Goal: Task Accomplishment & Management: Use online tool/utility

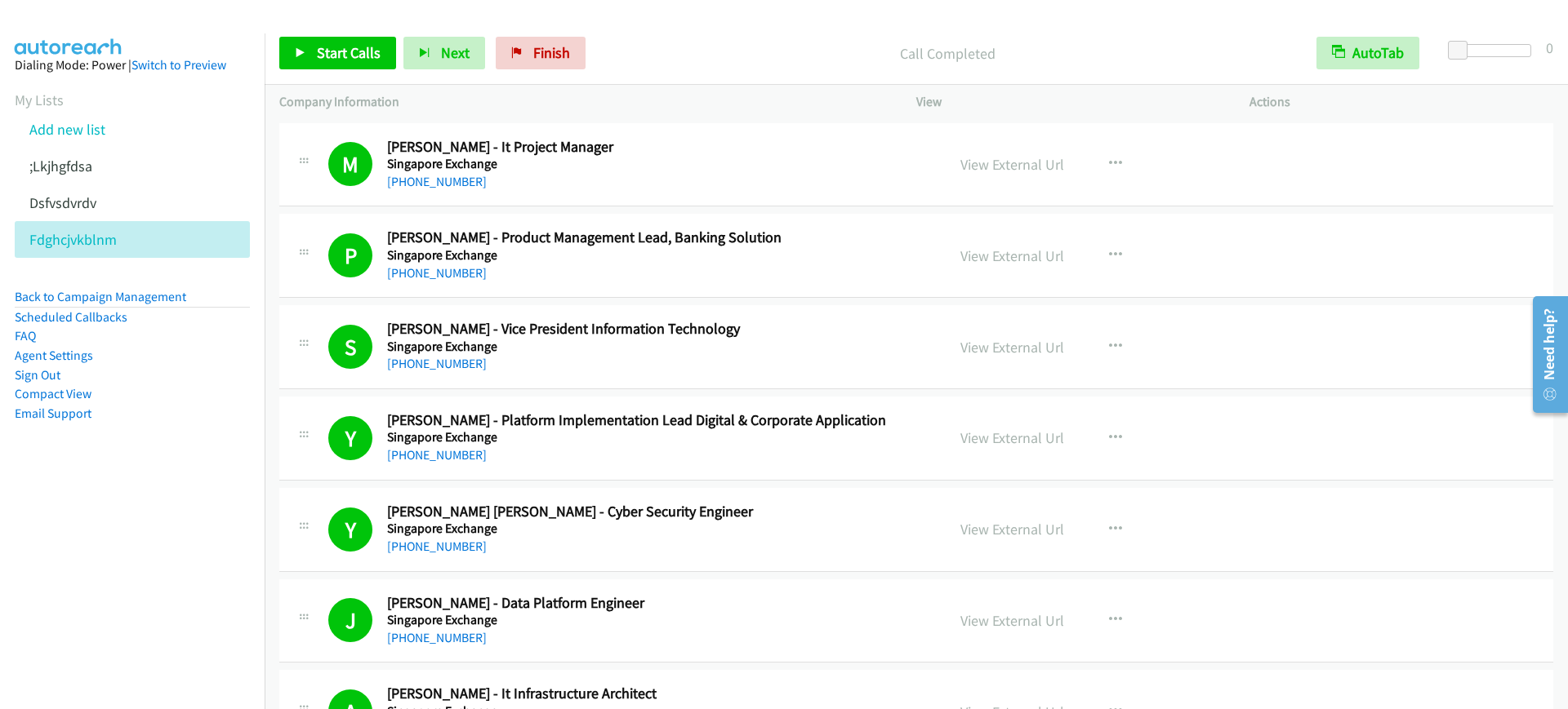
scroll to position [408, 0]
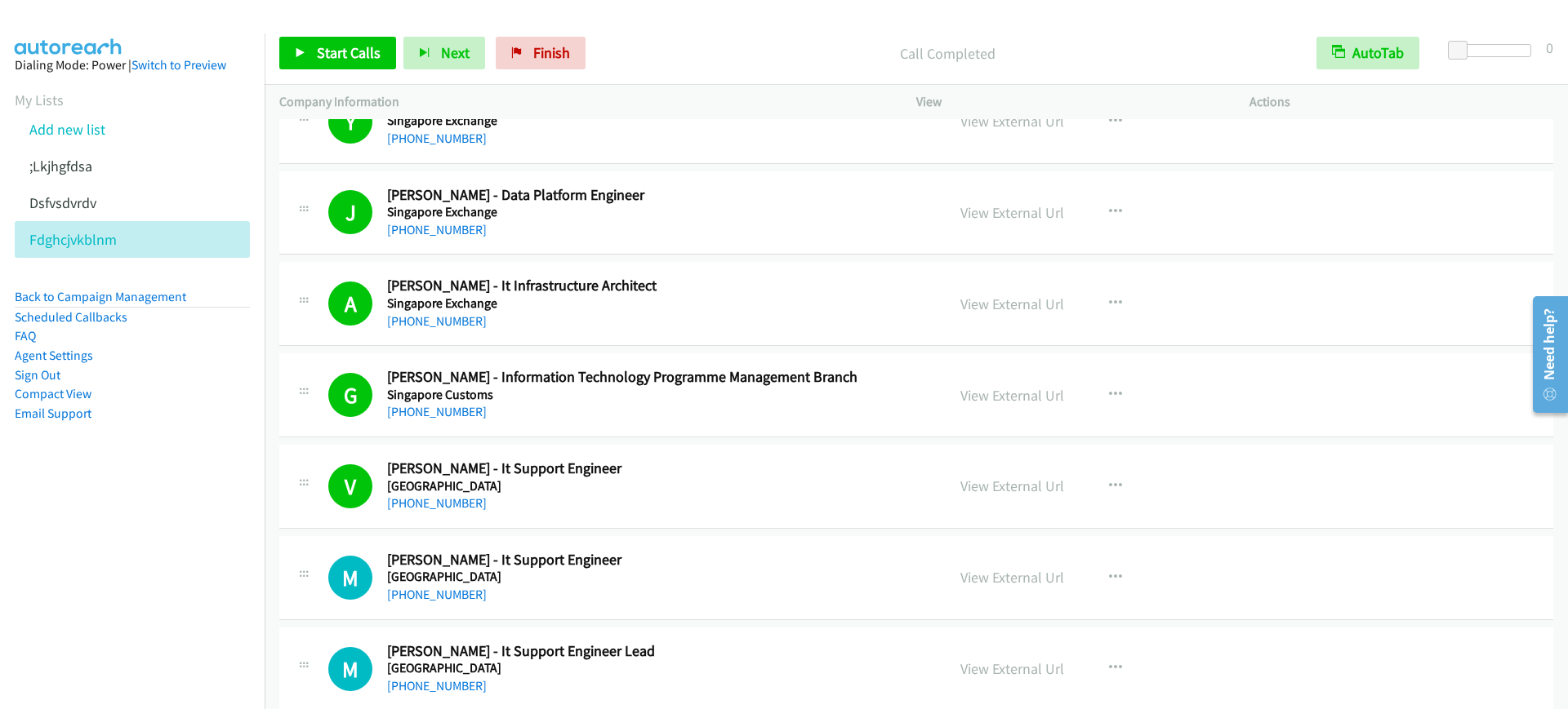
click at [91, 286] on aside "Dialing Mode: Power | Switch to Preview My Lists Add new list ;Lkjhgfdsa Dsfvsd…" at bounding box center [132, 265] width 265 height 464
click at [92, 288] on li "Back to Campaign Management" at bounding box center [132, 298] width 235 height 20
drag, startPoint x: 148, startPoint y: 283, endPoint x: 165, endPoint y: 298, distance: 22.7
click at [149, 284] on aside "Dialing Mode: Power | Switch to Preview My Lists Add new list ;Lkjhgfdsa Dsfvsd…" at bounding box center [132, 265] width 265 height 464
click at [165, 299] on link "Back to Campaign Management" at bounding box center [100, 297] width 171 height 15
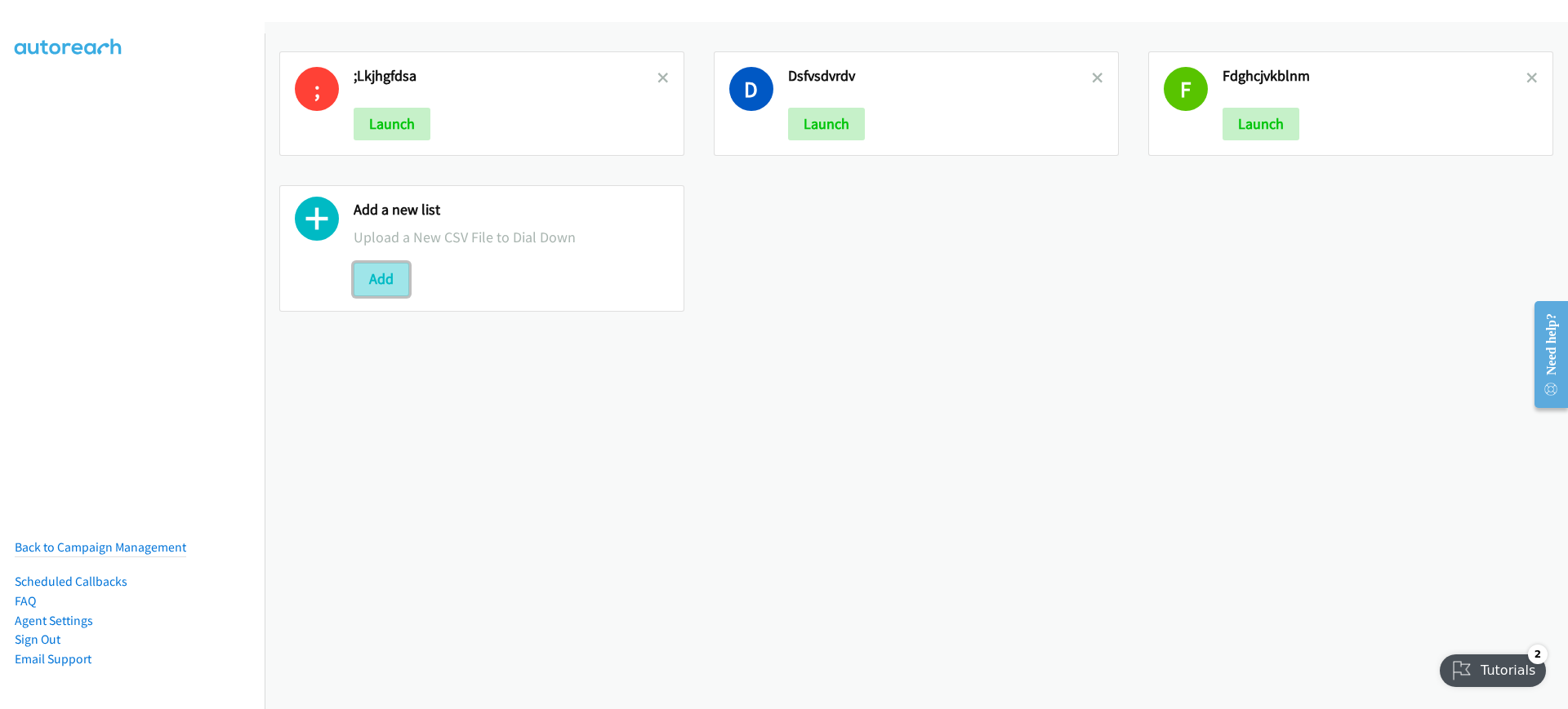
click at [384, 288] on button "Add" at bounding box center [381, 279] width 55 height 32
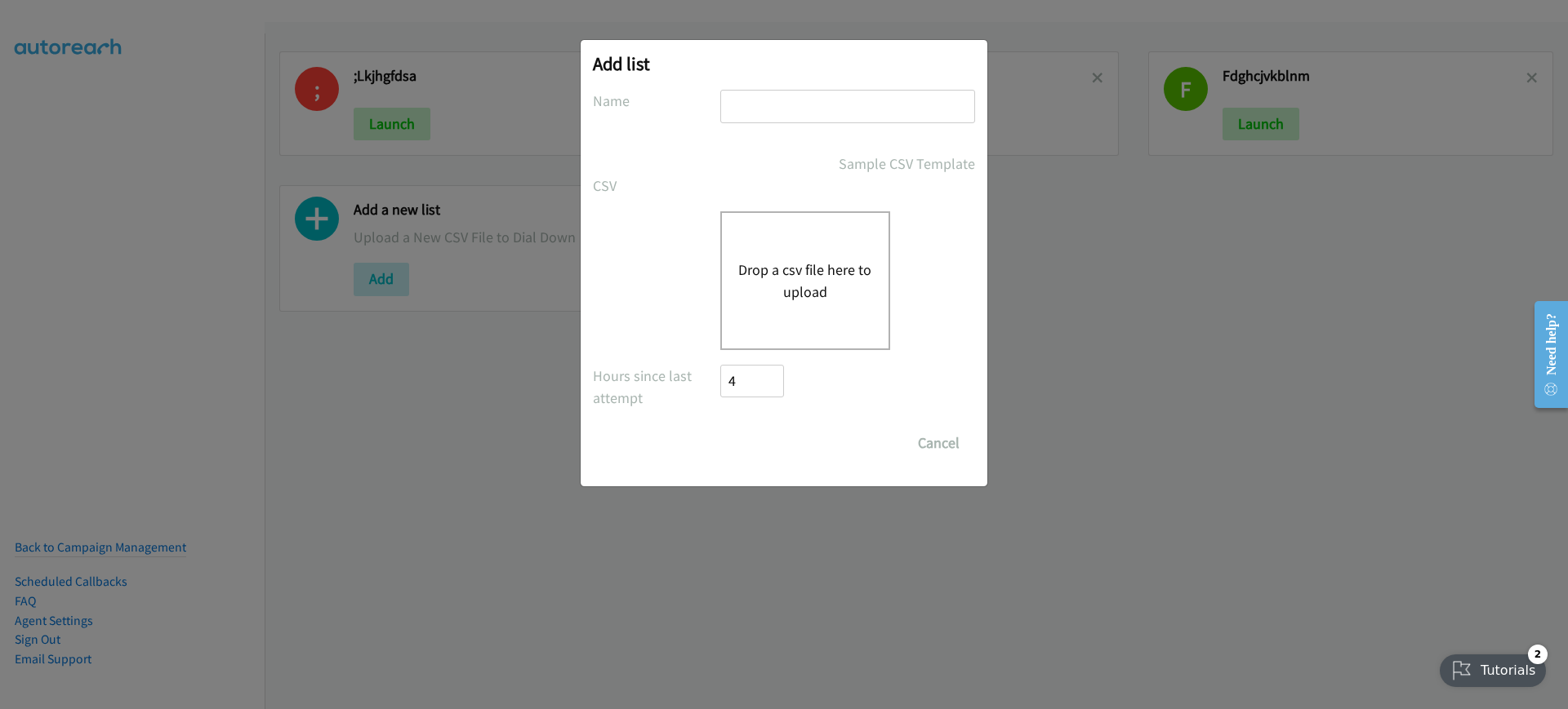
click at [809, 289] on button "Drop a csv file here to upload" at bounding box center [805, 281] width 134 height 44
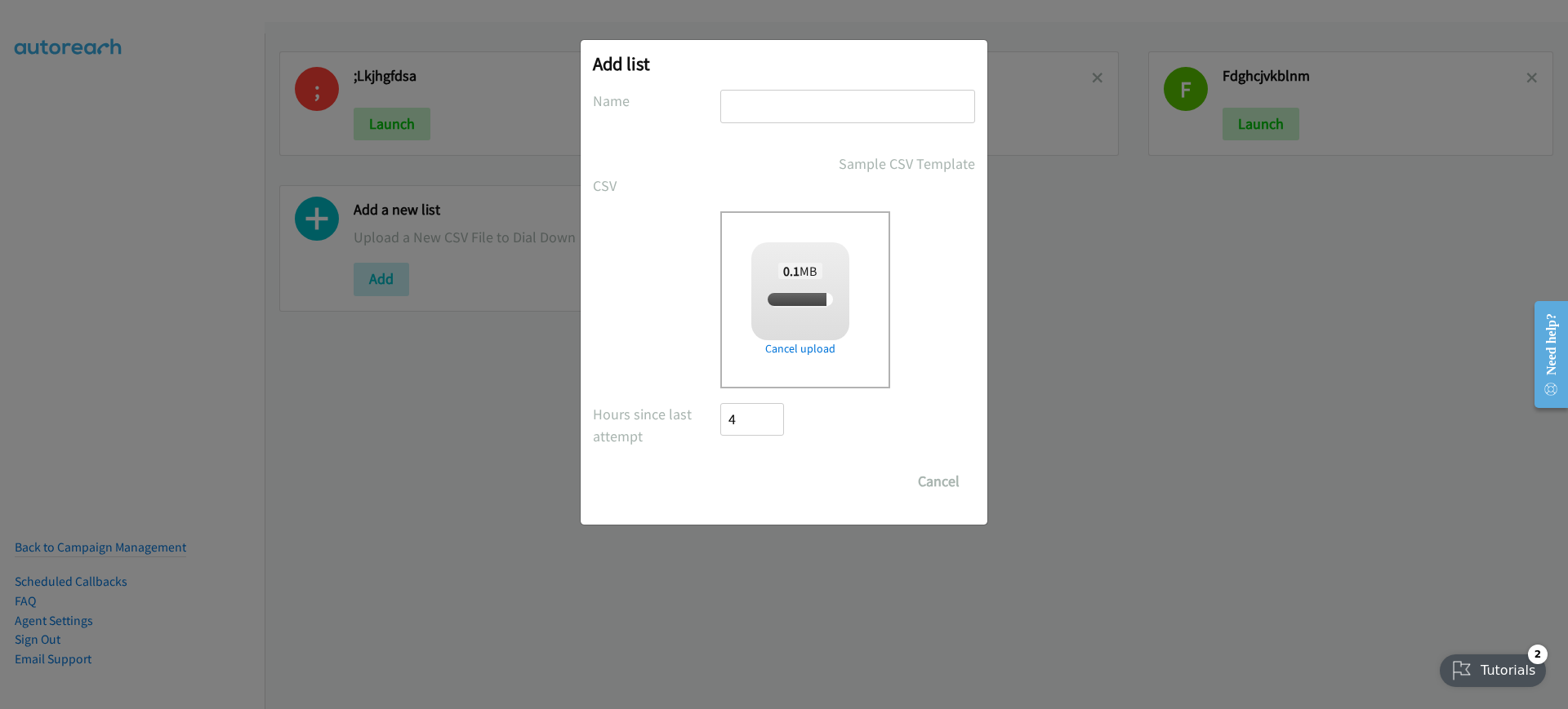
click at [799, 108] on input "text" at bounding box center [848, 106] width 255 height 33
type input "tdufyigop["
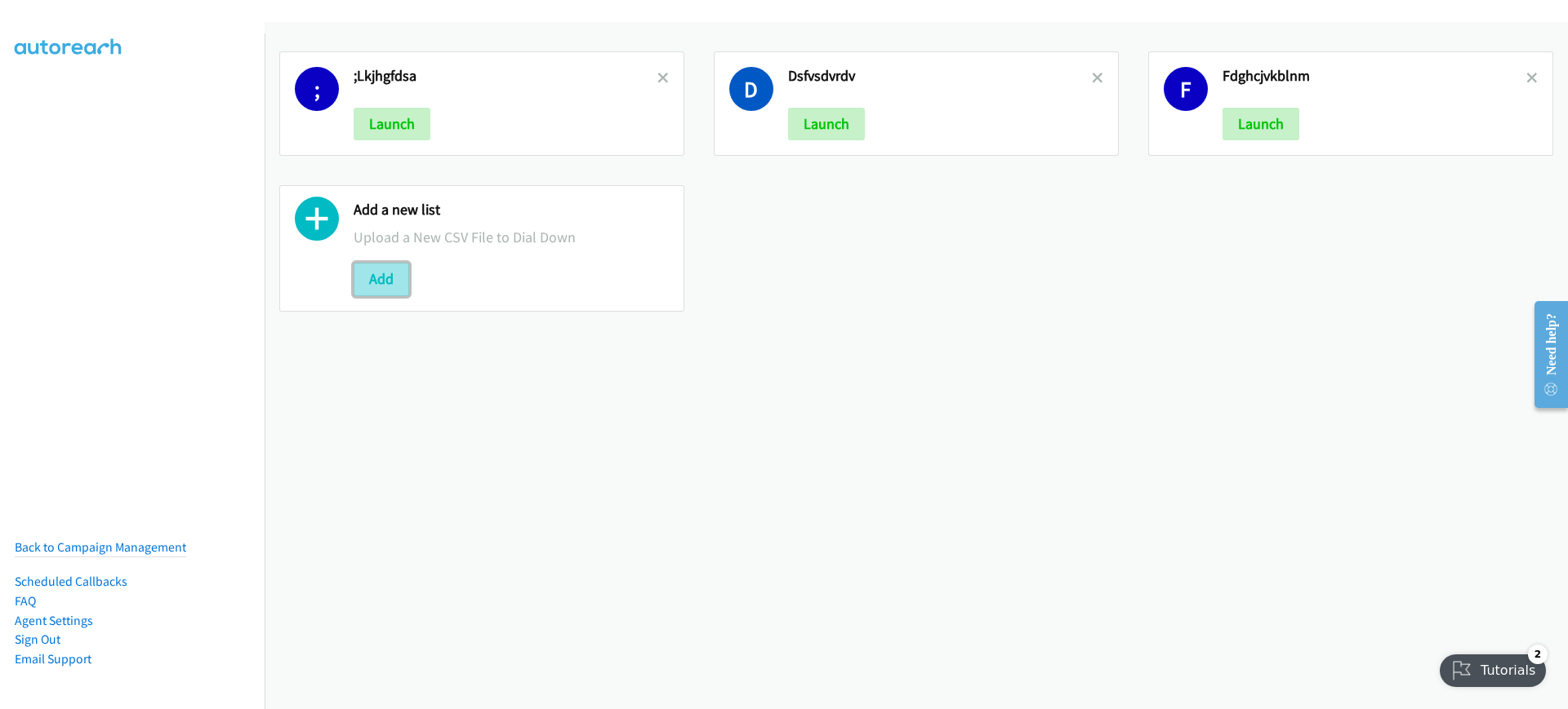
click at [379, 280] on button "Add" at bounding box center [381, 279] width 55 height 32
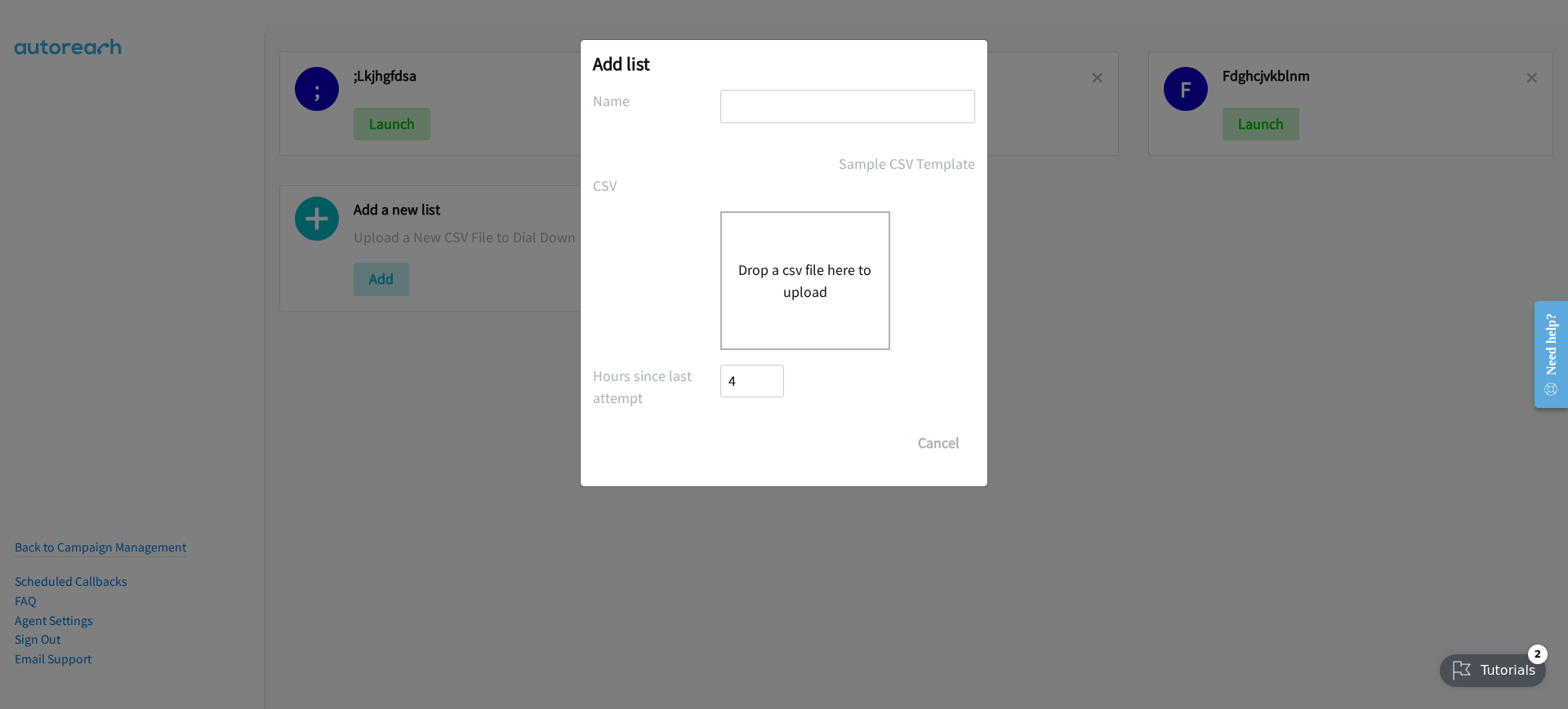
click at [773, 279] on button "Drop a csv file here to upload" at bounding box center [805, 281] width 134 height 44
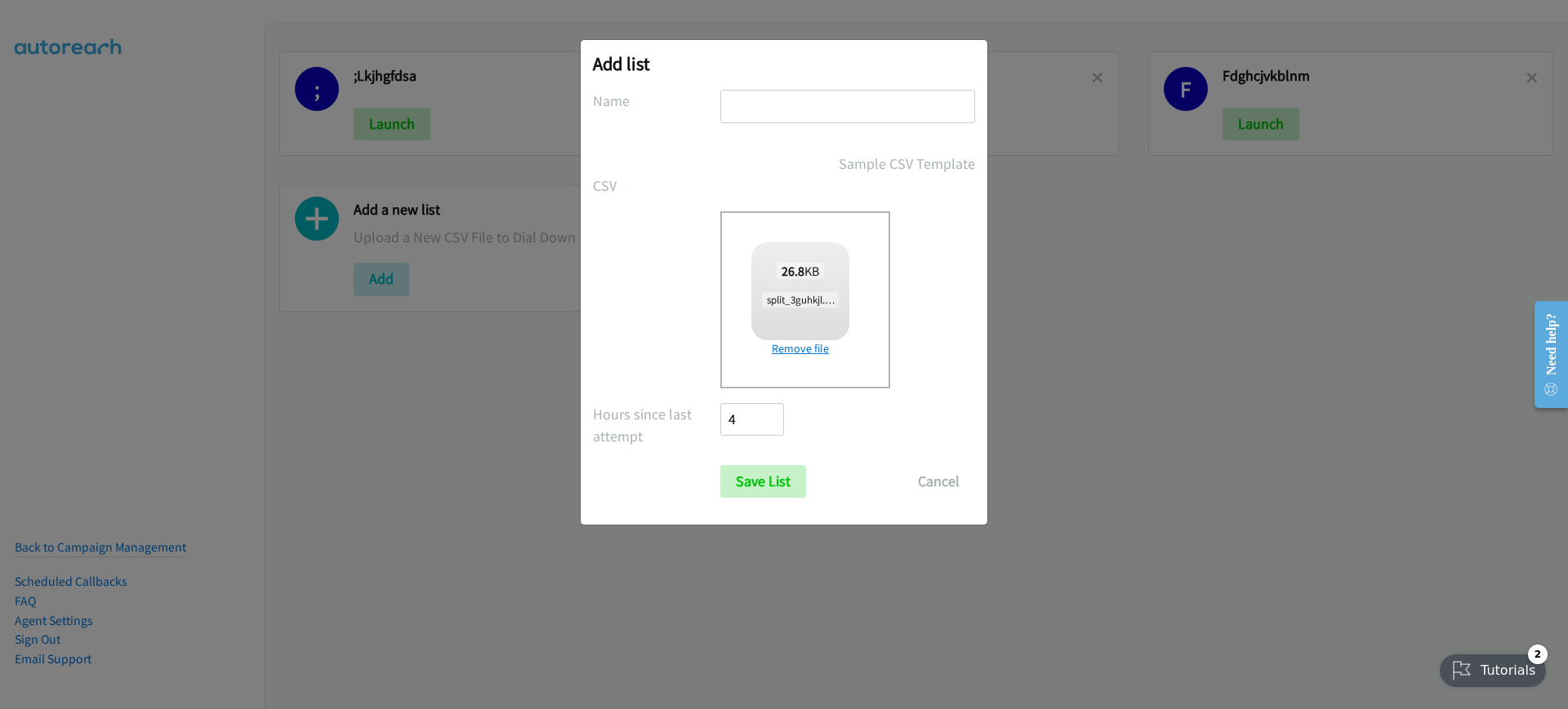
click at [795, 346] on link "Remove file" at bounding box center [799, 349] width 98 height 17
checkbox input "false"
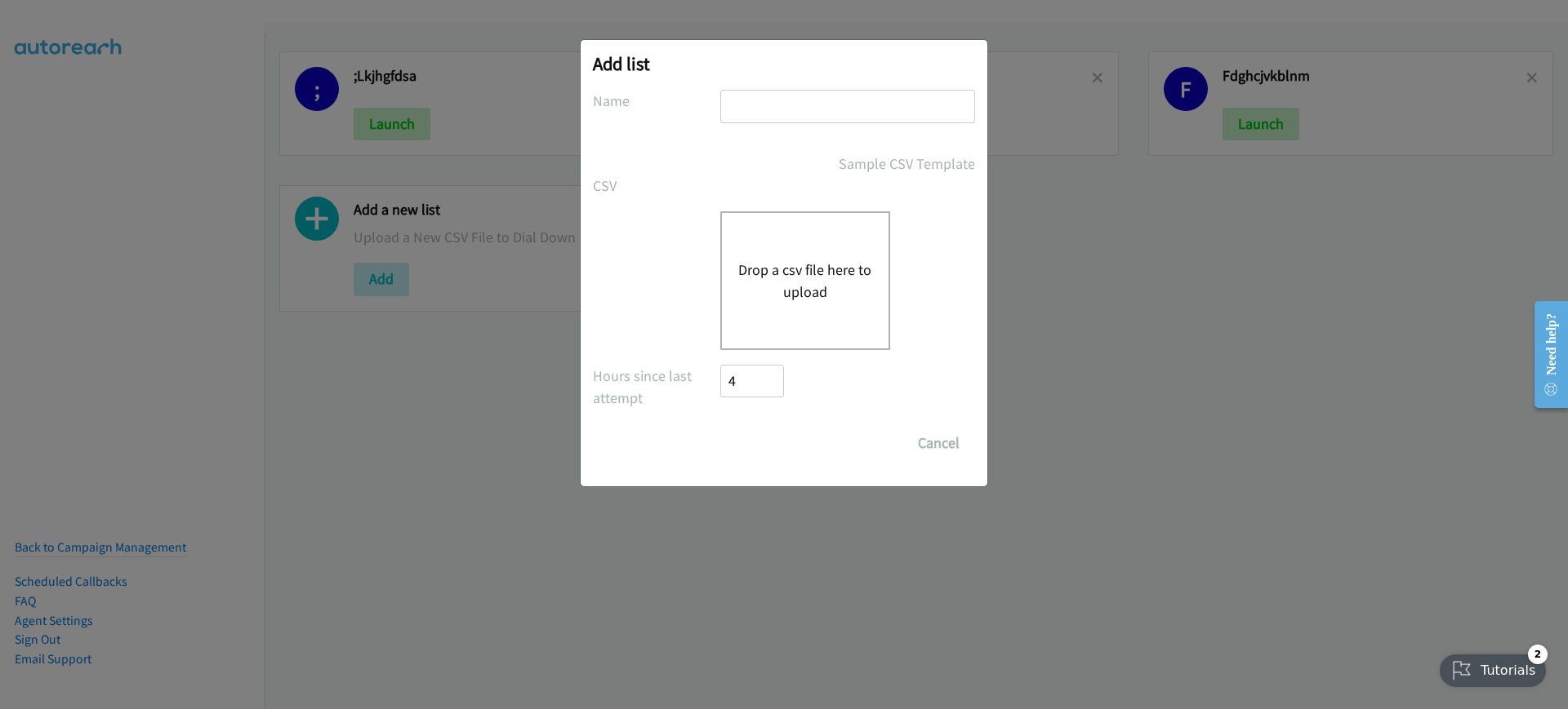
click at [804, 303] on div "Drop a csv file here to upload" at bounding box center [805, 281] width 170 height 139
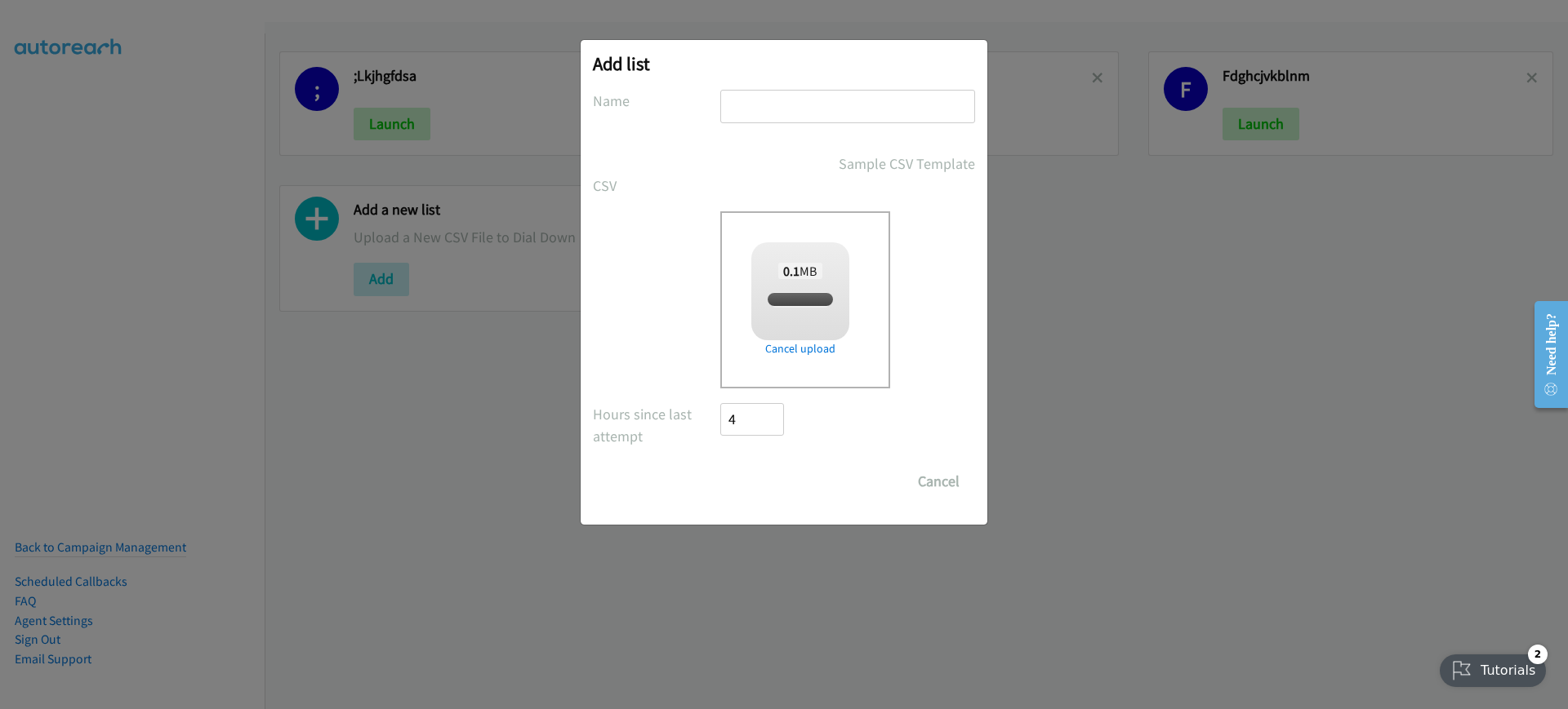
click at [817, 115] on input "text" at bounding box center [848, 106] width 255 height 33
type input "dgfhj"
checkbox input "true"
type input "dgfhj"
click at [744, 477] on input "Save List" at bounding box center [763, 482] width 86 height 32
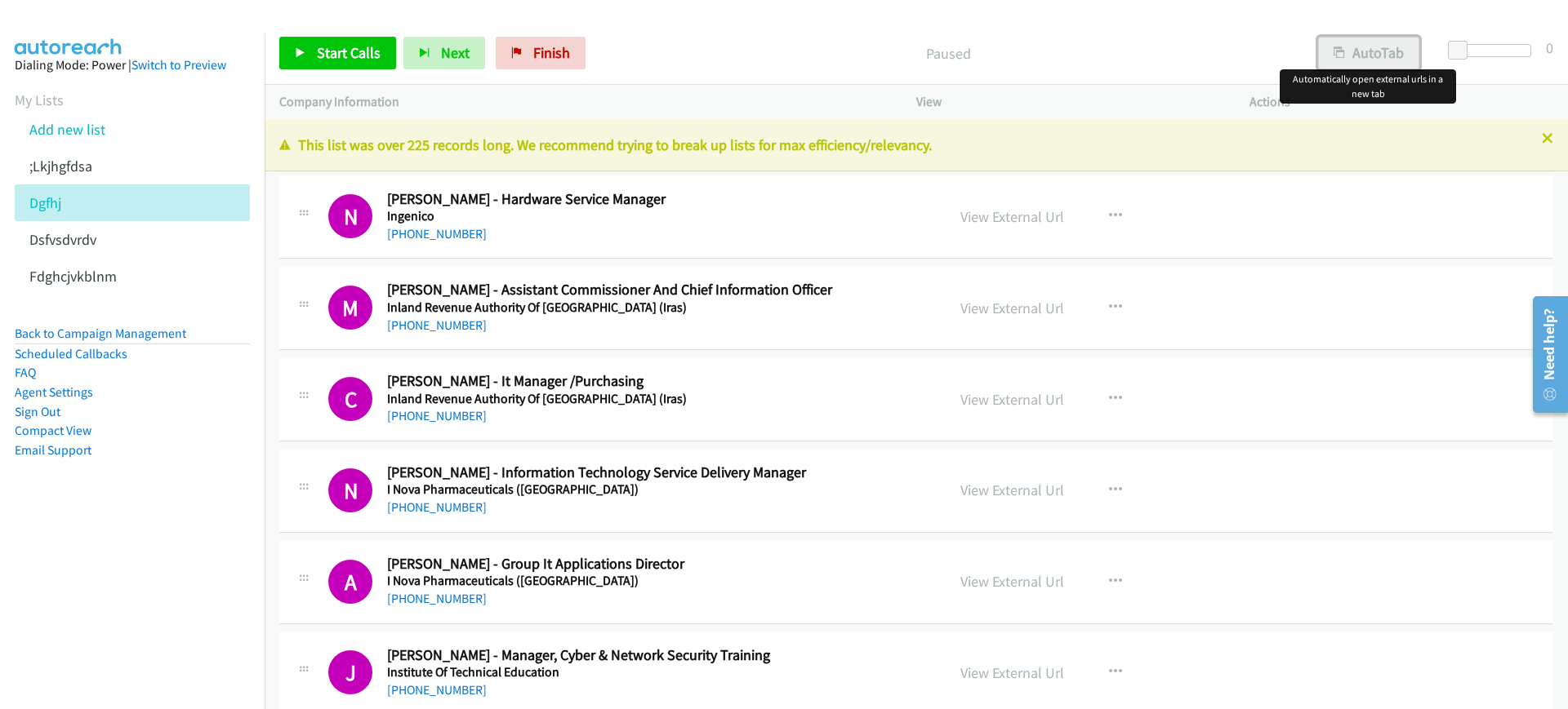
click at [1324, 47] on button "AutoTab" at bounding box center [1368, 53] width 101 height 32
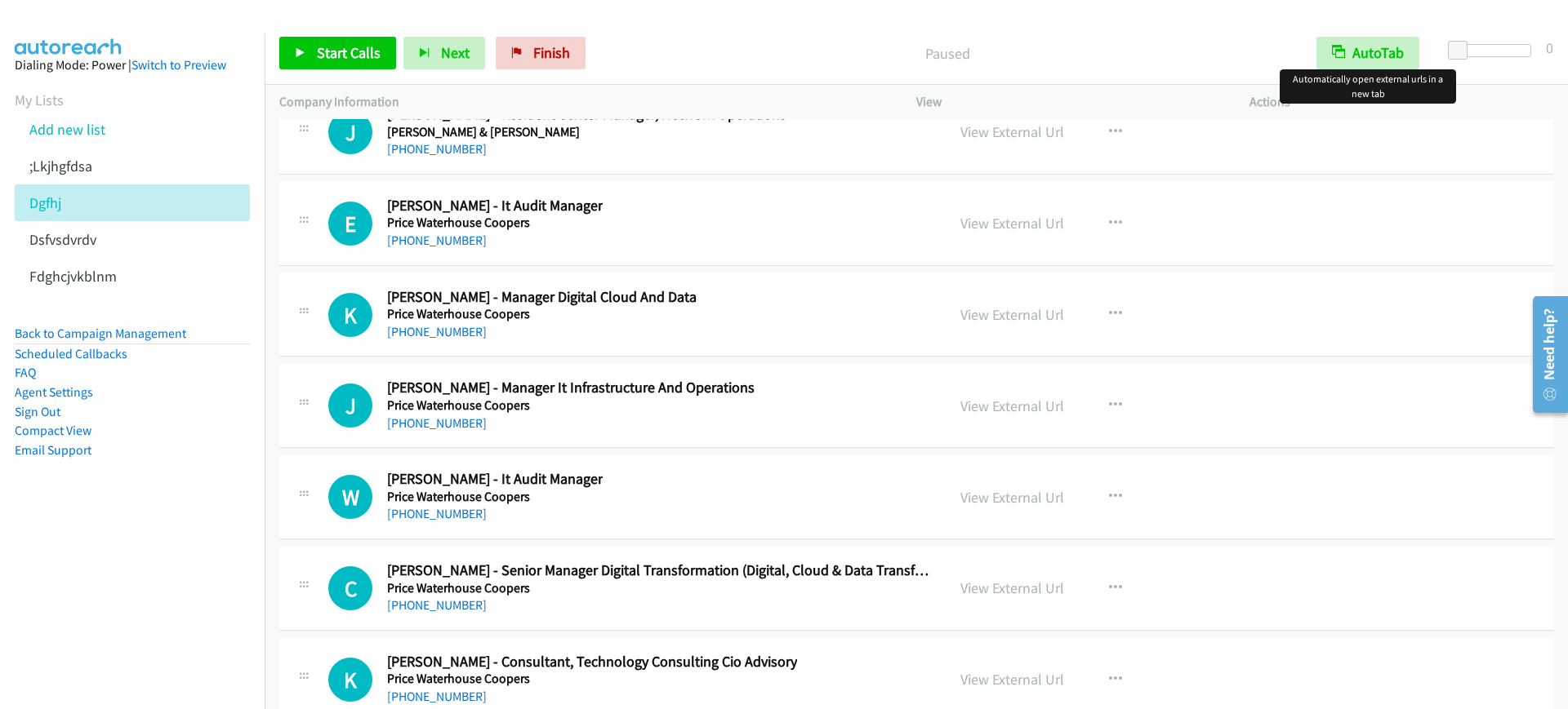
scroll to position [46184, 0]
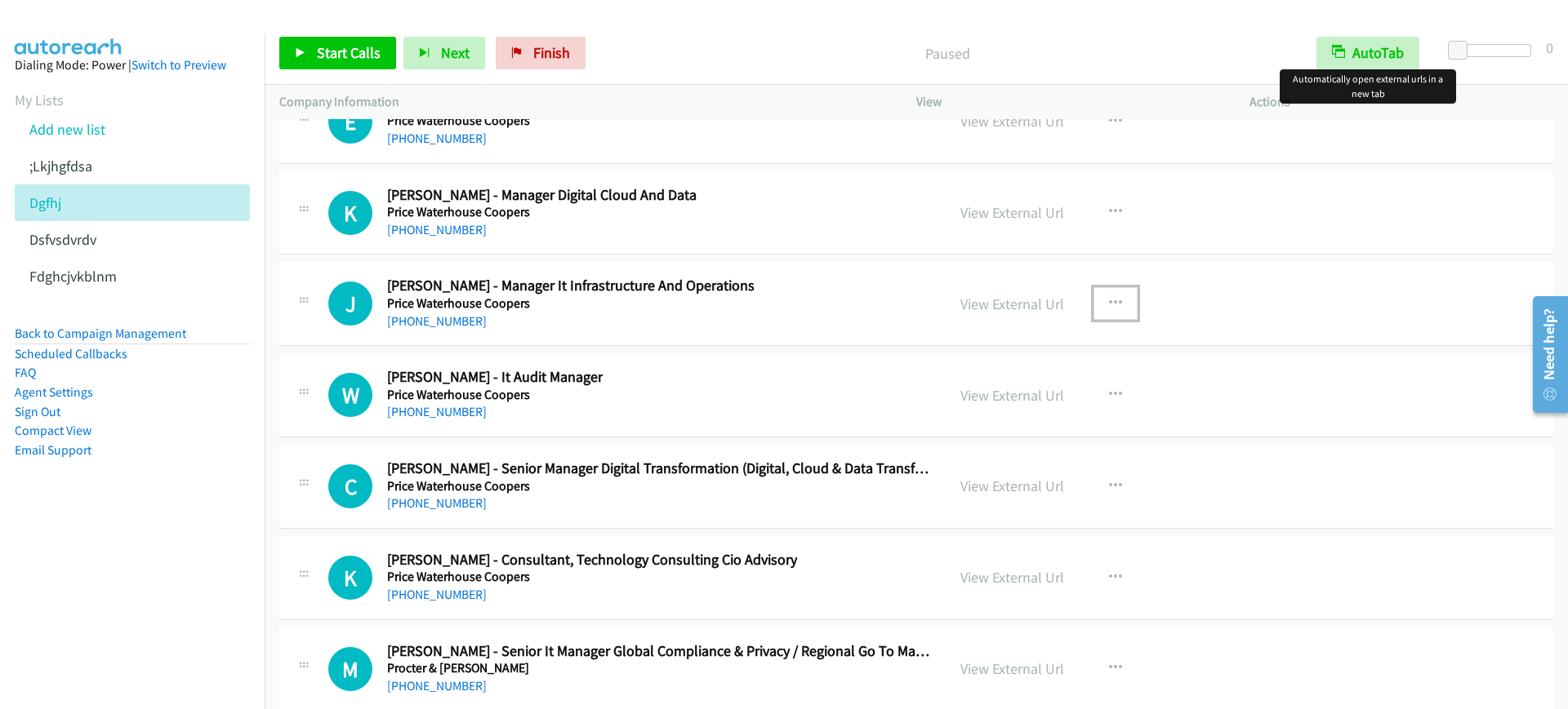
click at [1122, 295] on button "button" at bounding box center [1116, 304] width 44 height 32
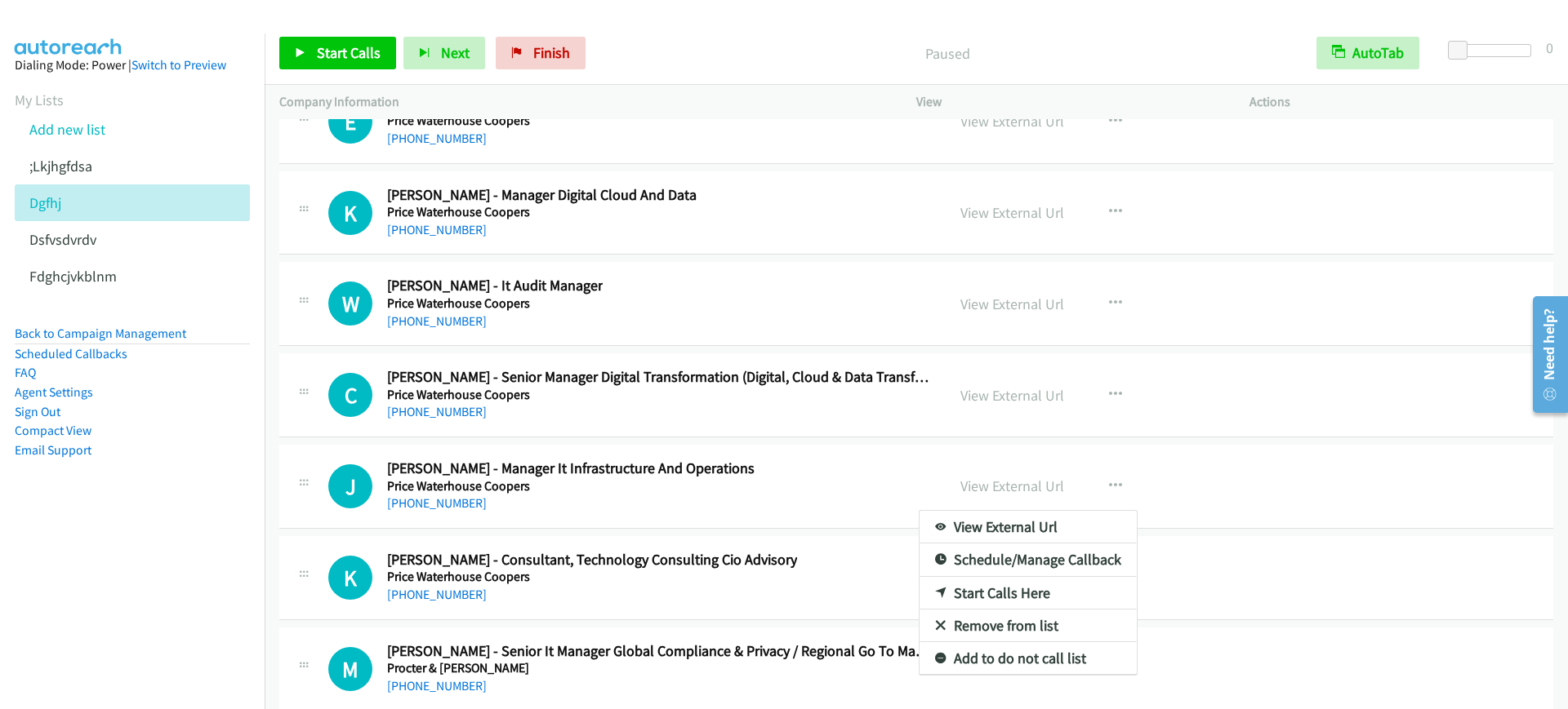
click at [81, 608] on nav "Dialing Mode: Power | Switch to Preview My Lists Add new list ;Lkjhgfdsa Dgfhj …" at bounding box center [132, 388] width 266 height 709
click at [1186, 476] on div at bounding box center [784, 354] width 1568 height 709
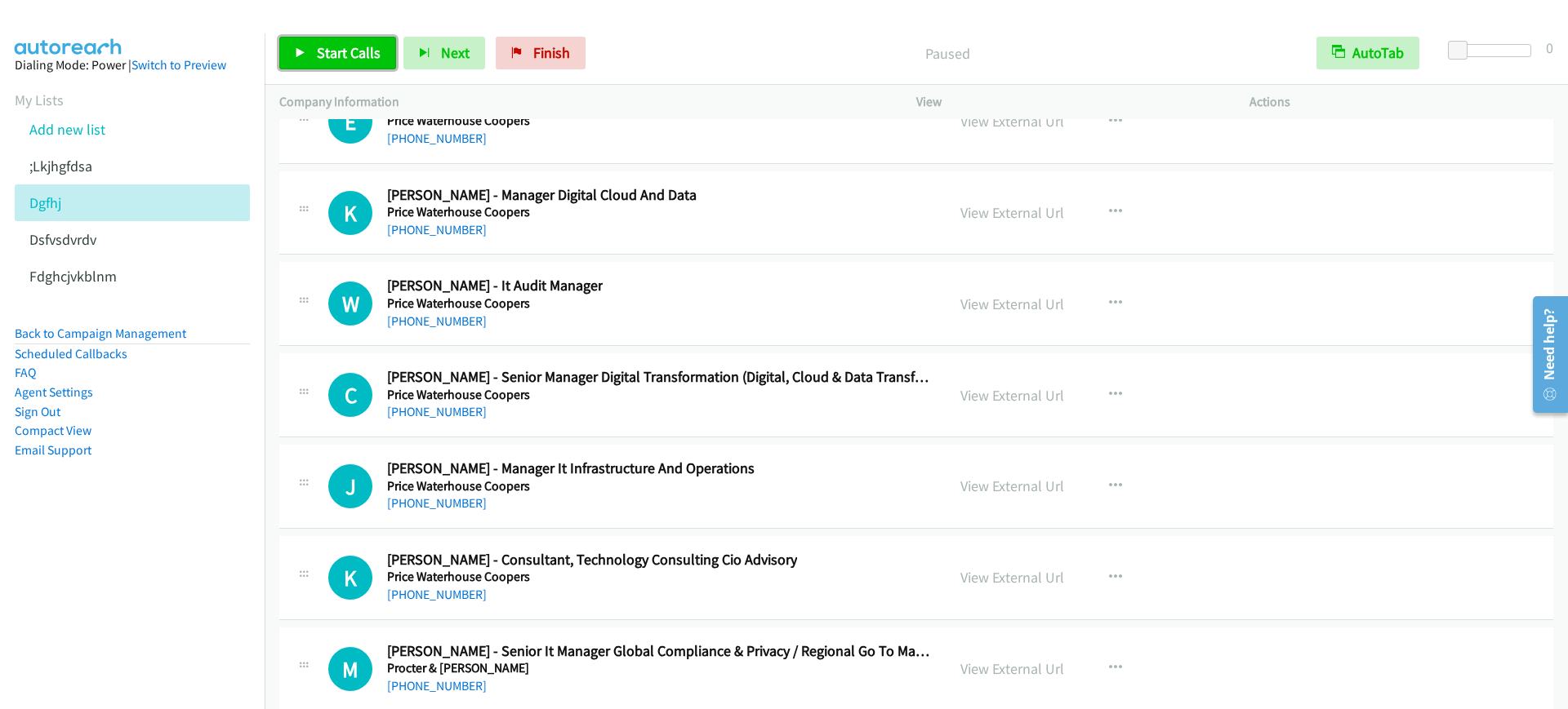
click at [335, 65] on link "Start Calls" at bounding box center [338, 53] width 117 height 32
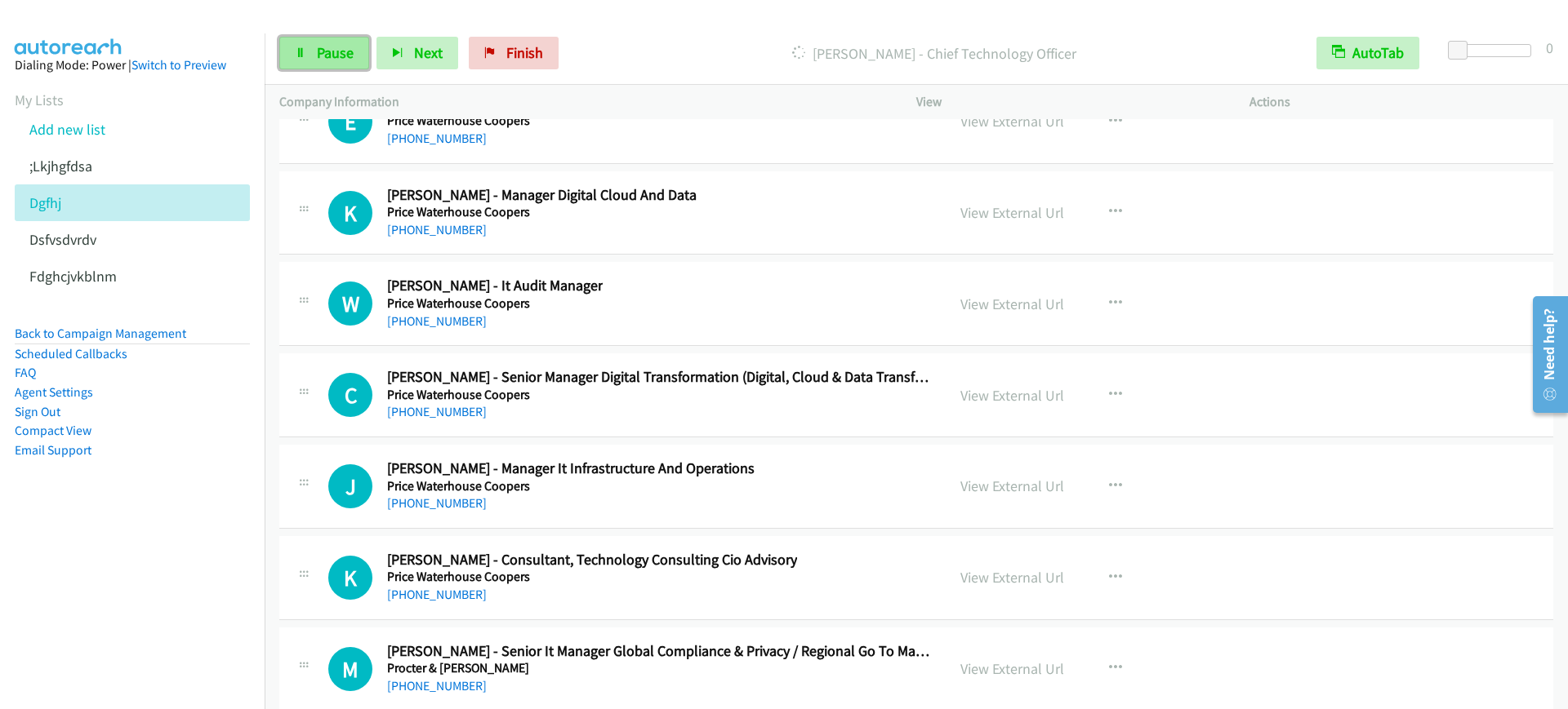
click at [320, 45] on span "Pause" at bounding box center [334, 53] width 36 height 19
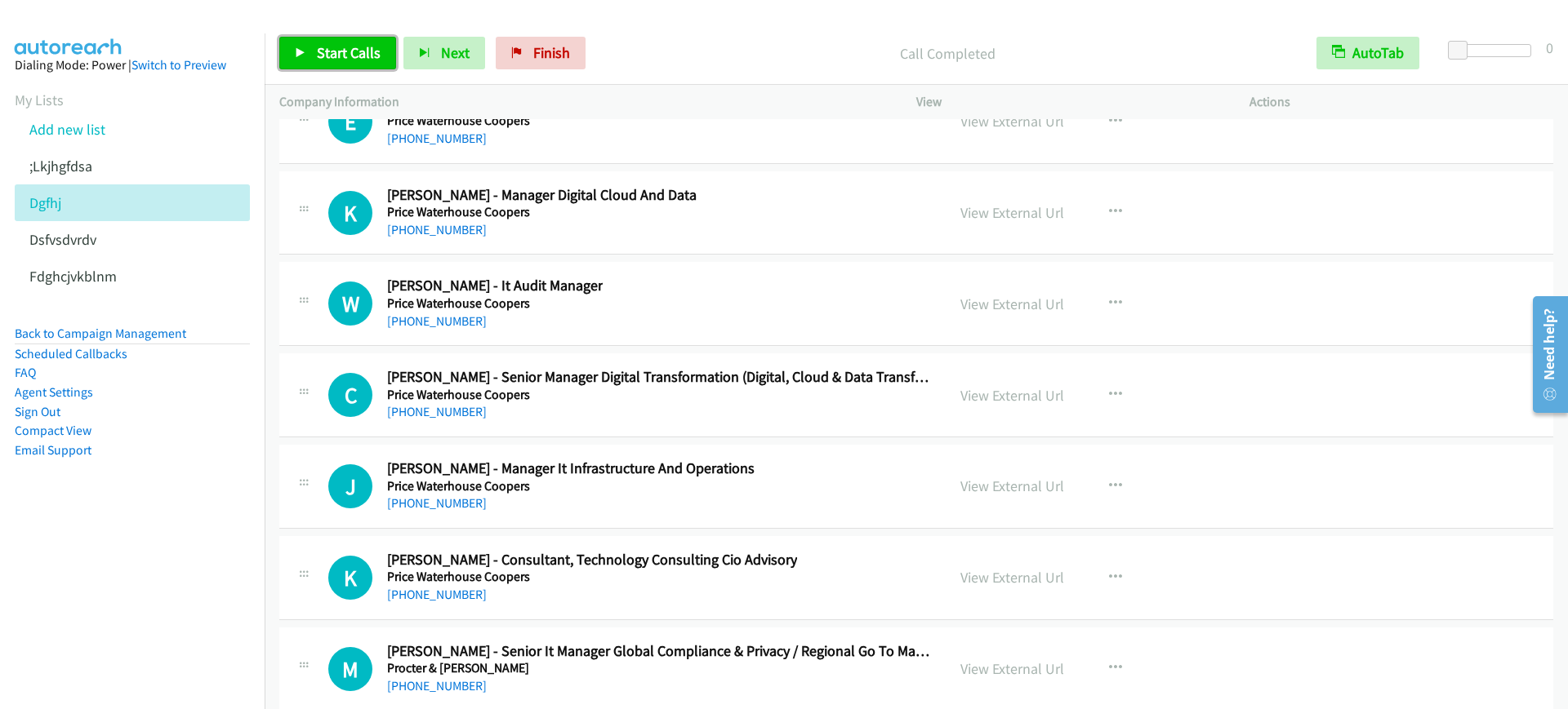
click at [319, 40] on link "Start Calls" at bounding box center [338, 53] width 117 height 32
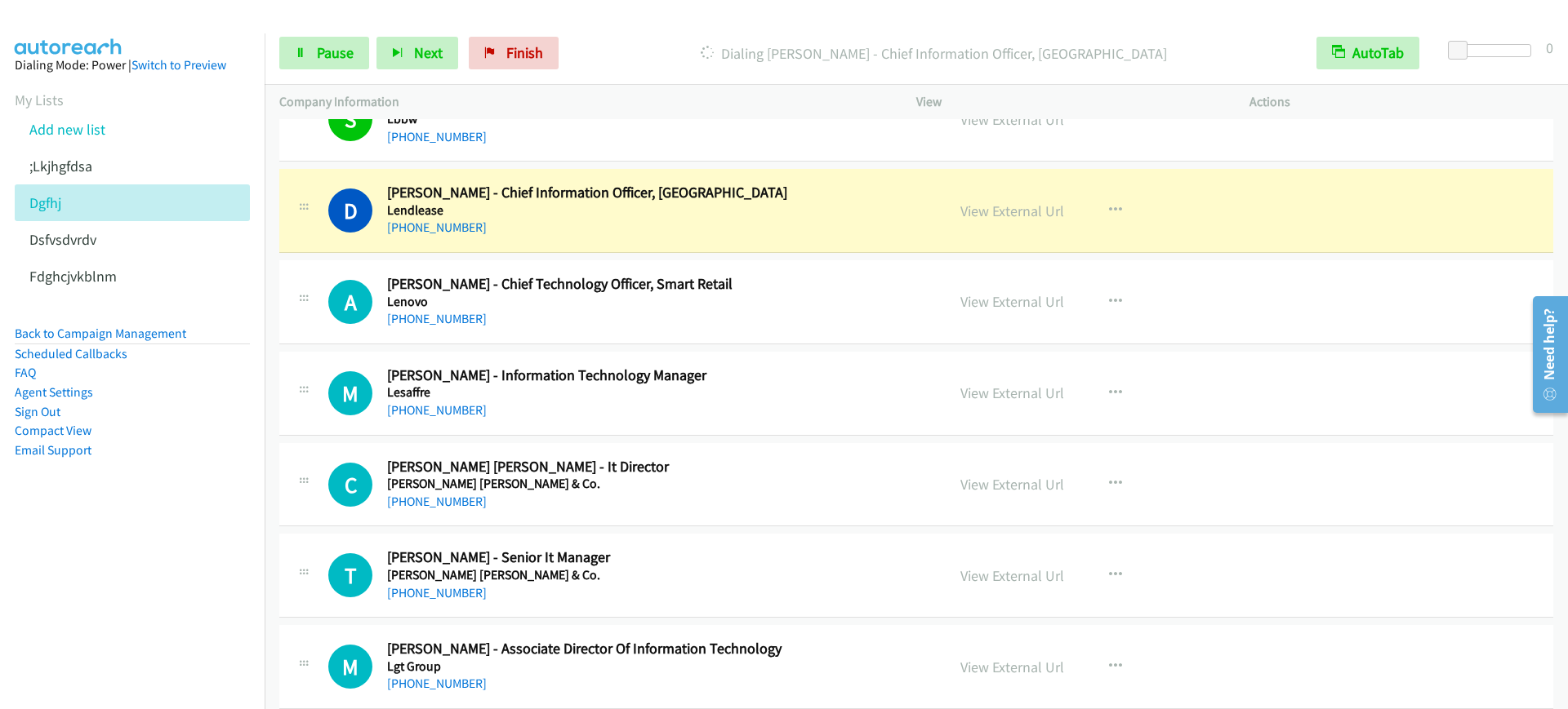
scroll to position [12296, 0]
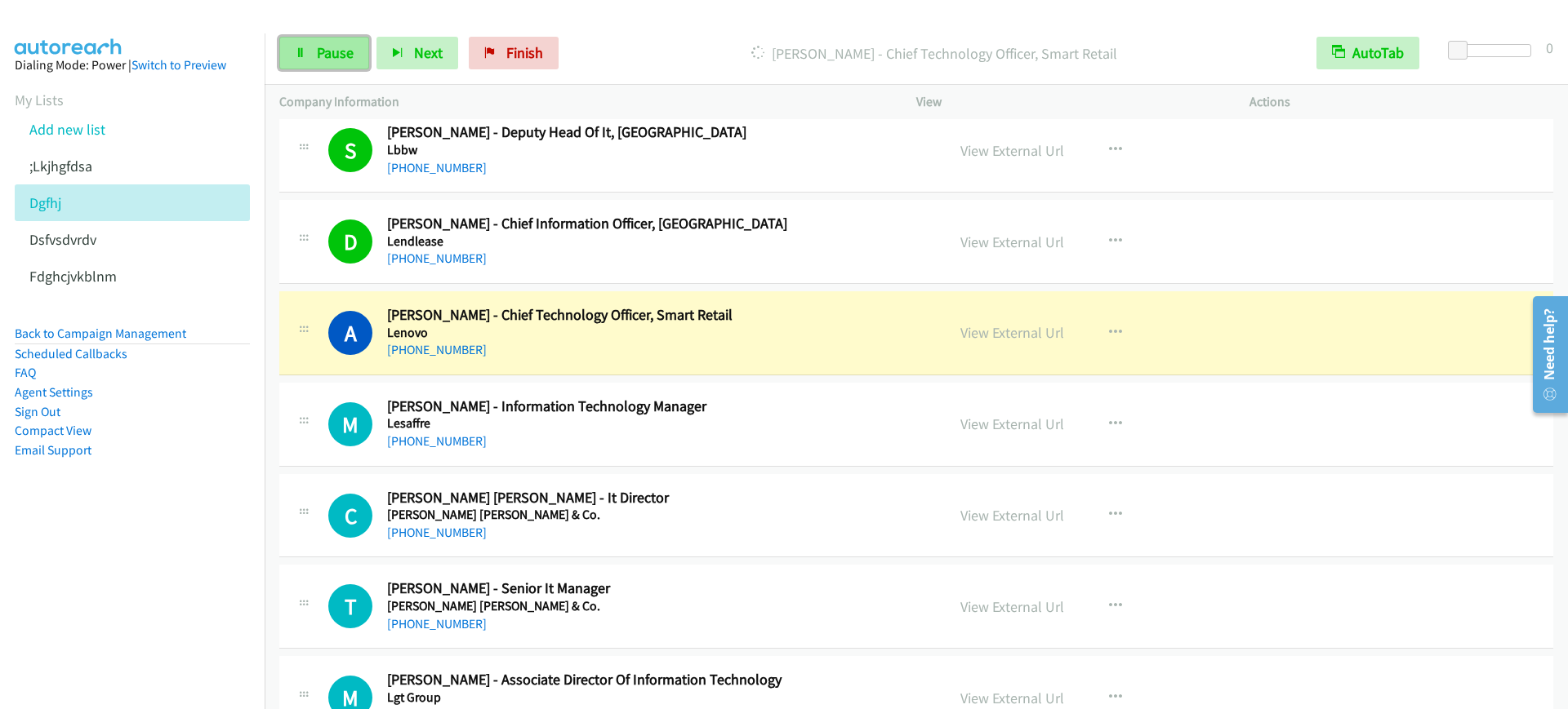
click at [328, 43] on span "Pause" at bounding box center [334, 53] width 36 height 19
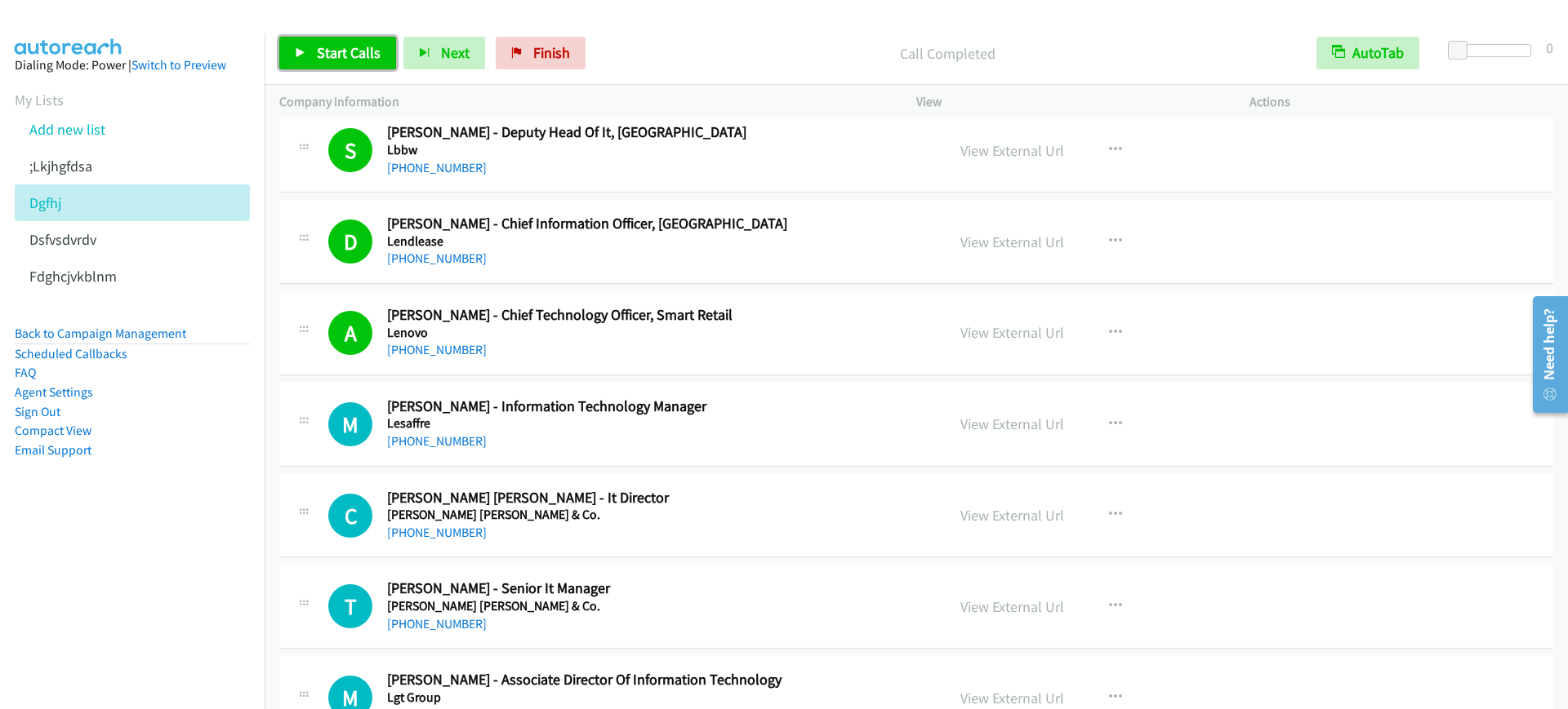
click at [350, 57] on span "Start Calls" at bounding box center [348, 53] width 64 height 19
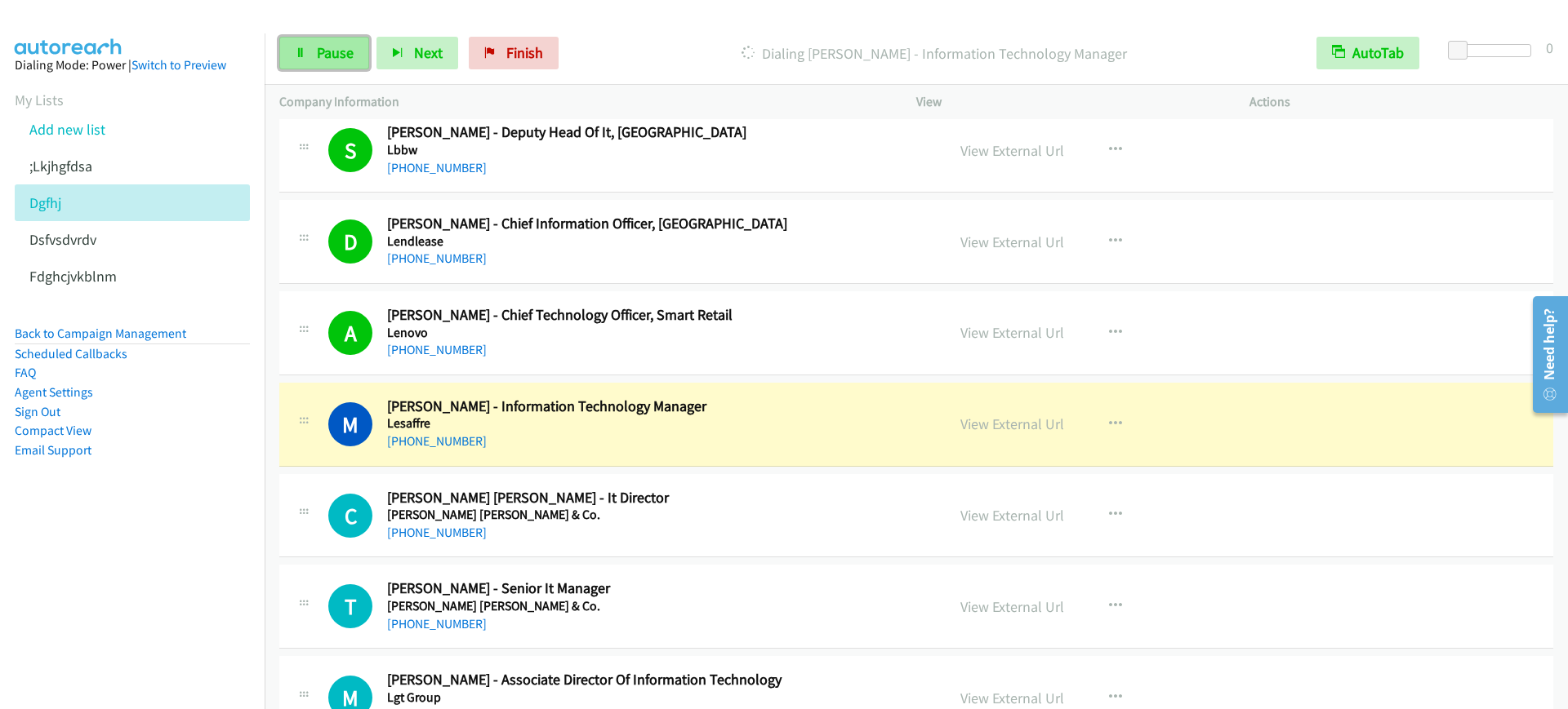
click at [339, 51] on span "Pause" at bounding box center [334, 53] width 36 height 19
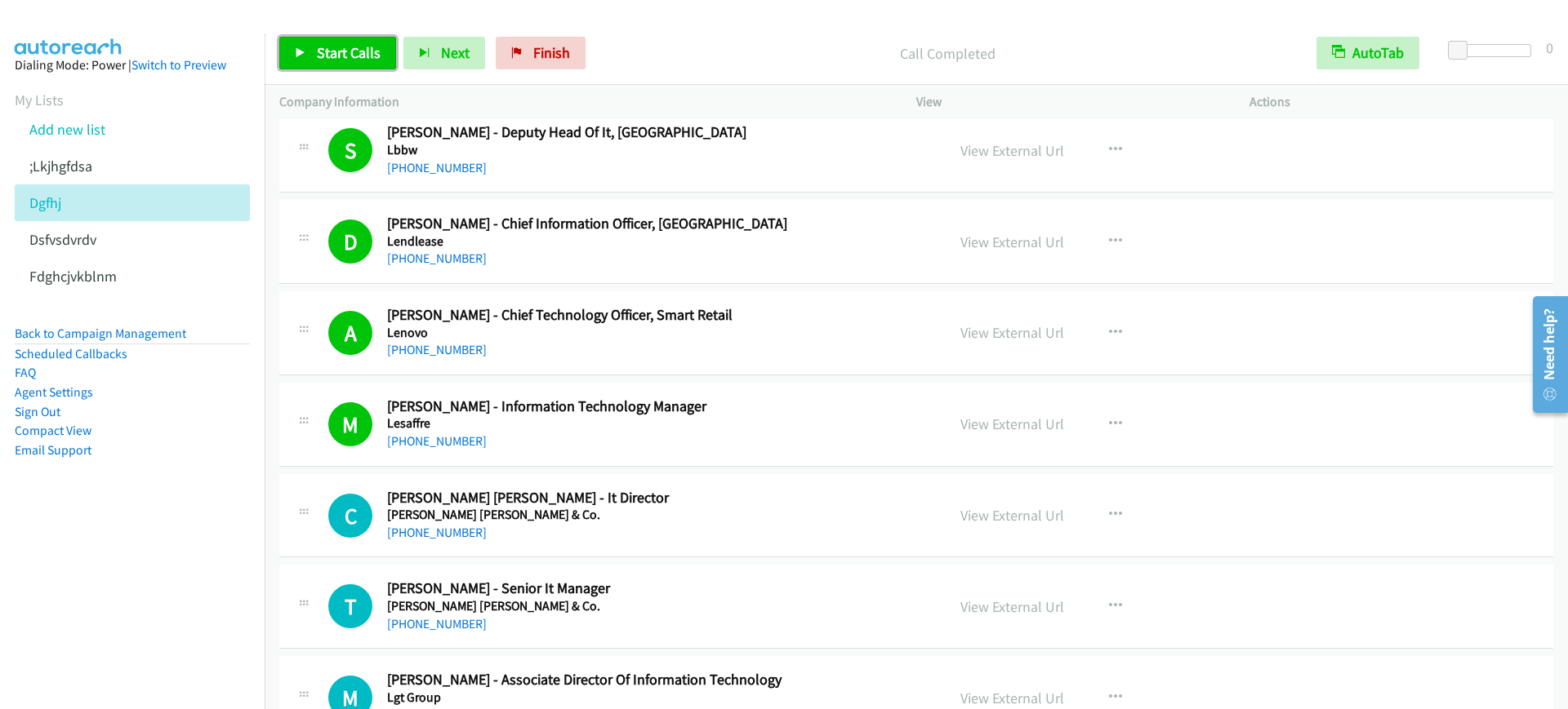
click at [321, 54] on span "Start Calls" at bounding box center [348, 53] width 64 height 19
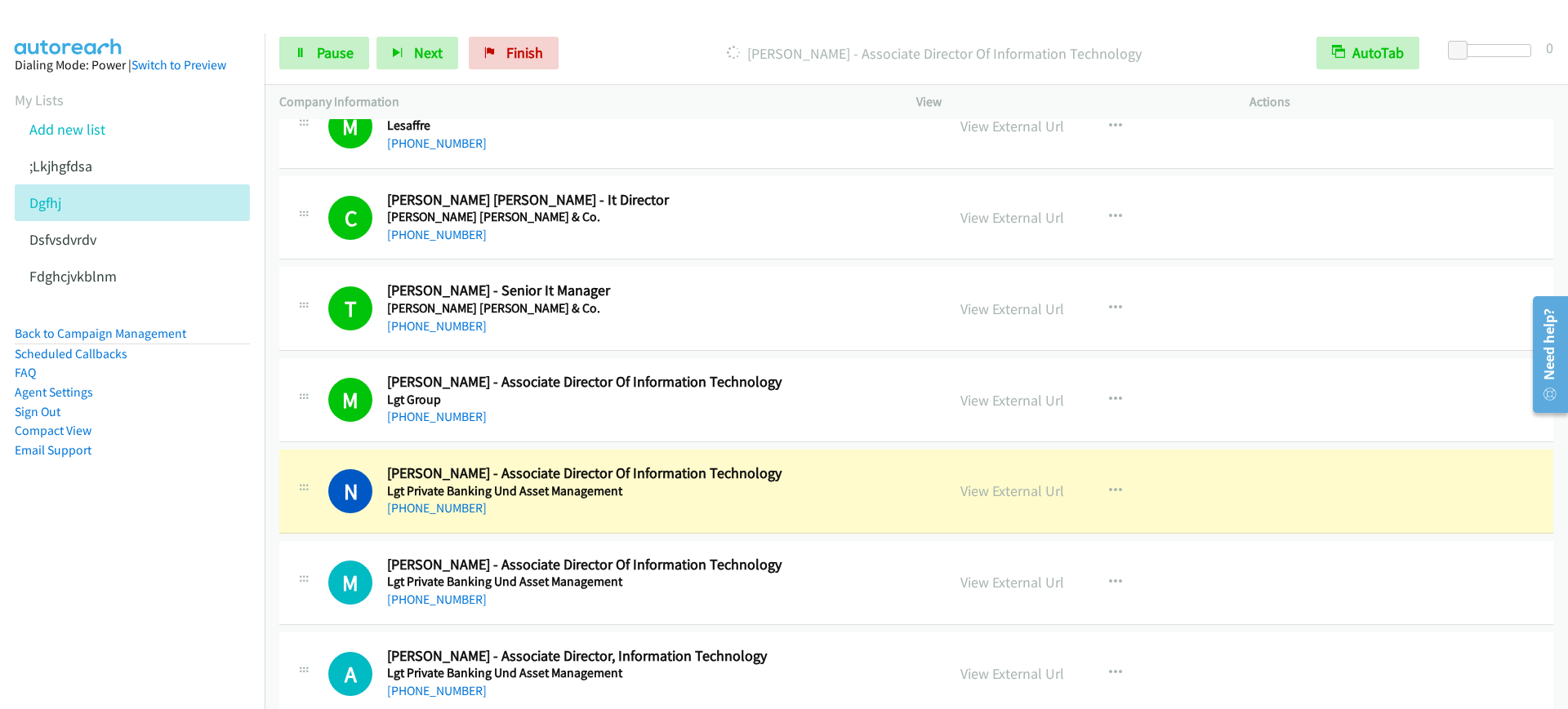
scroll to position [12704, 0]
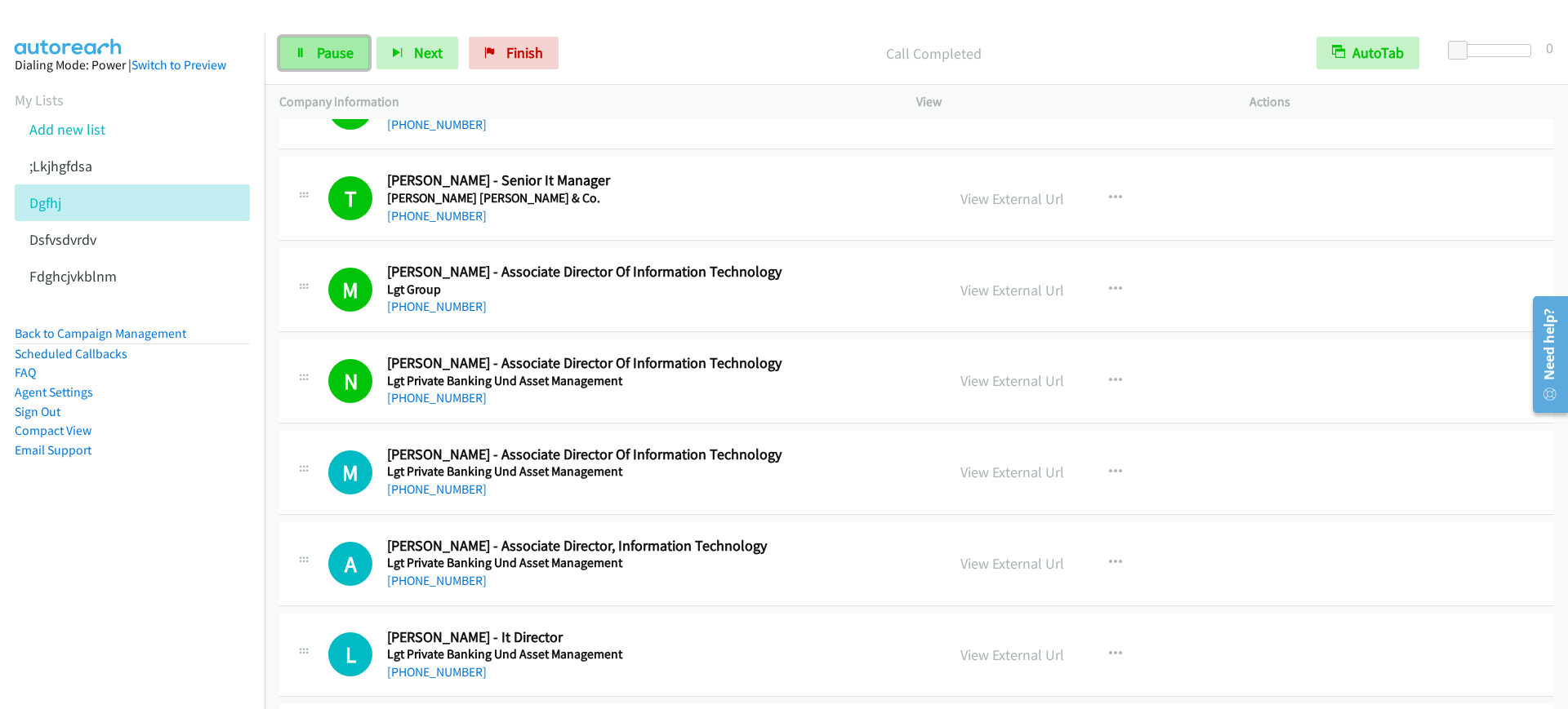
click at [347, 57] on span "Pause" at bounding box center [334, 53] width 36 height 19
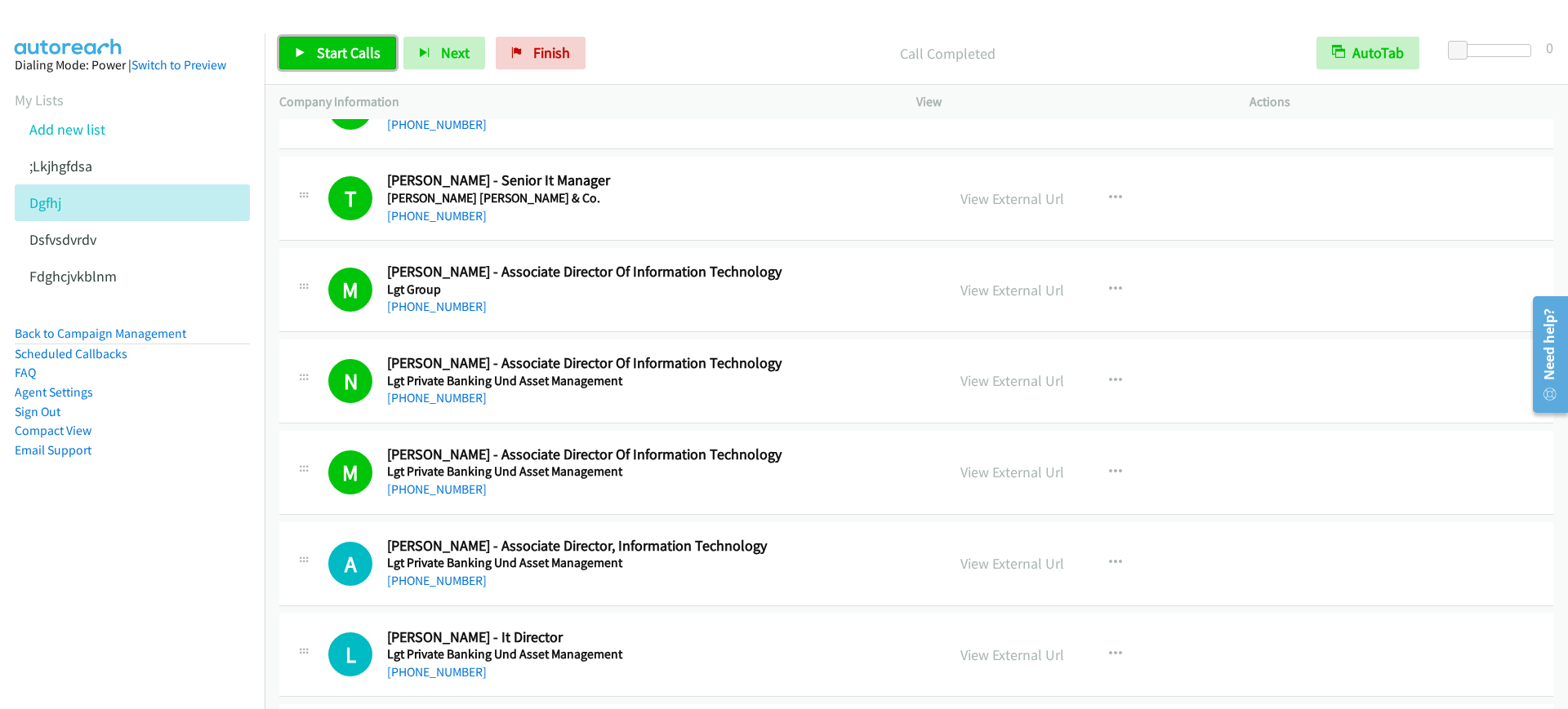
click at [333, 69] on link "Start Calls" at bounding box center [338, 53] width 117 height 32
click at [339, 63] on link "Pause" at bounding box center [324, 53] width 90 height 32
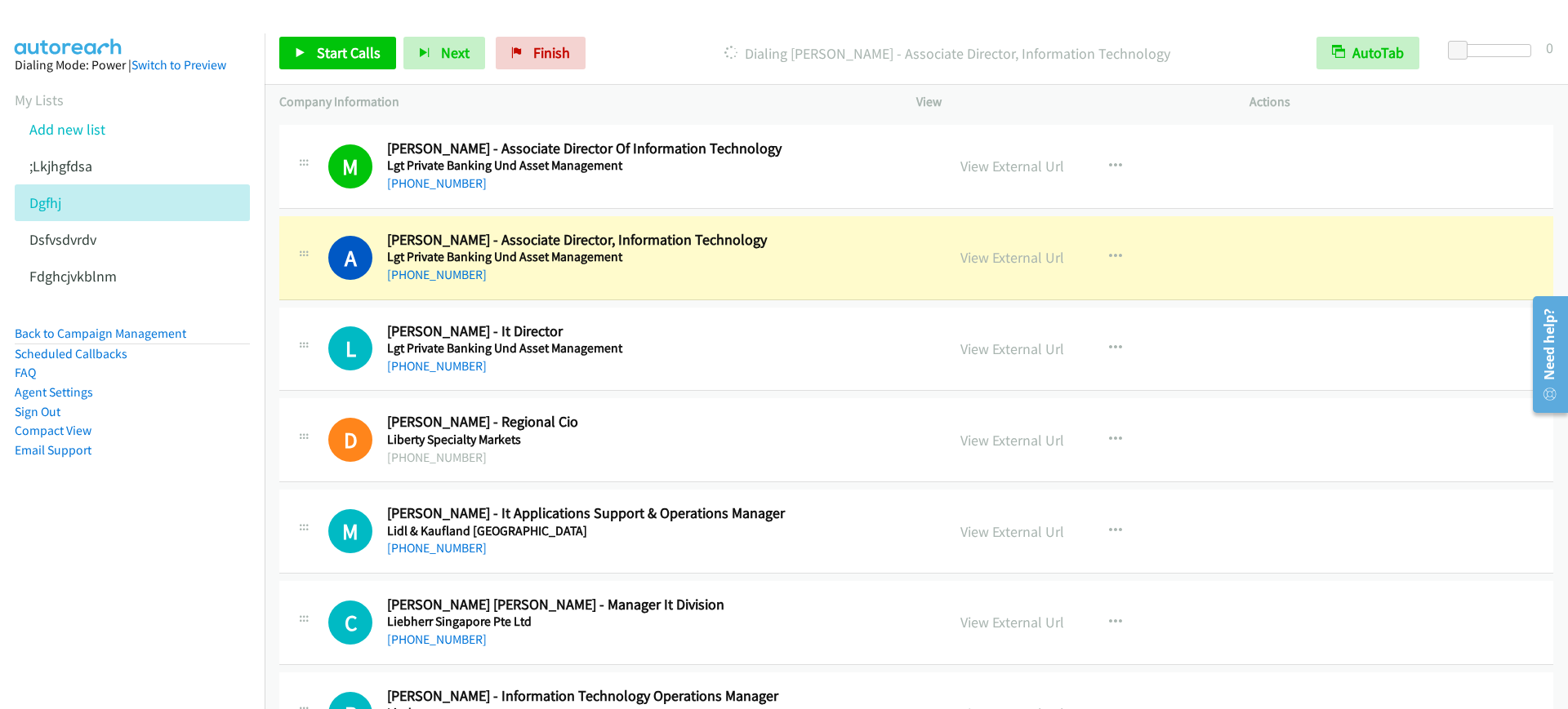
scroll to position [13112, 0]
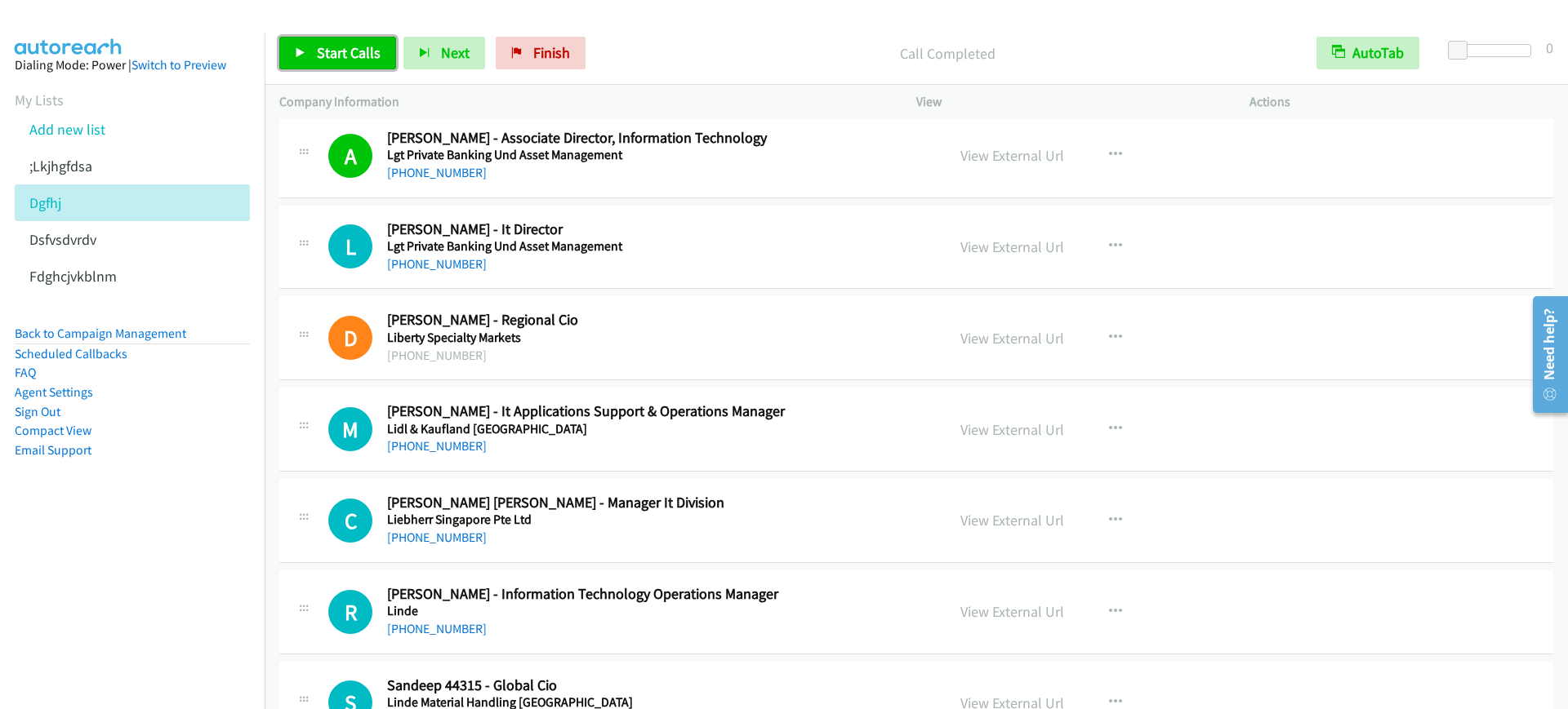
click at [308, 52] on link "Start Calls" at bounding box center [338, 53] width 117 height 32
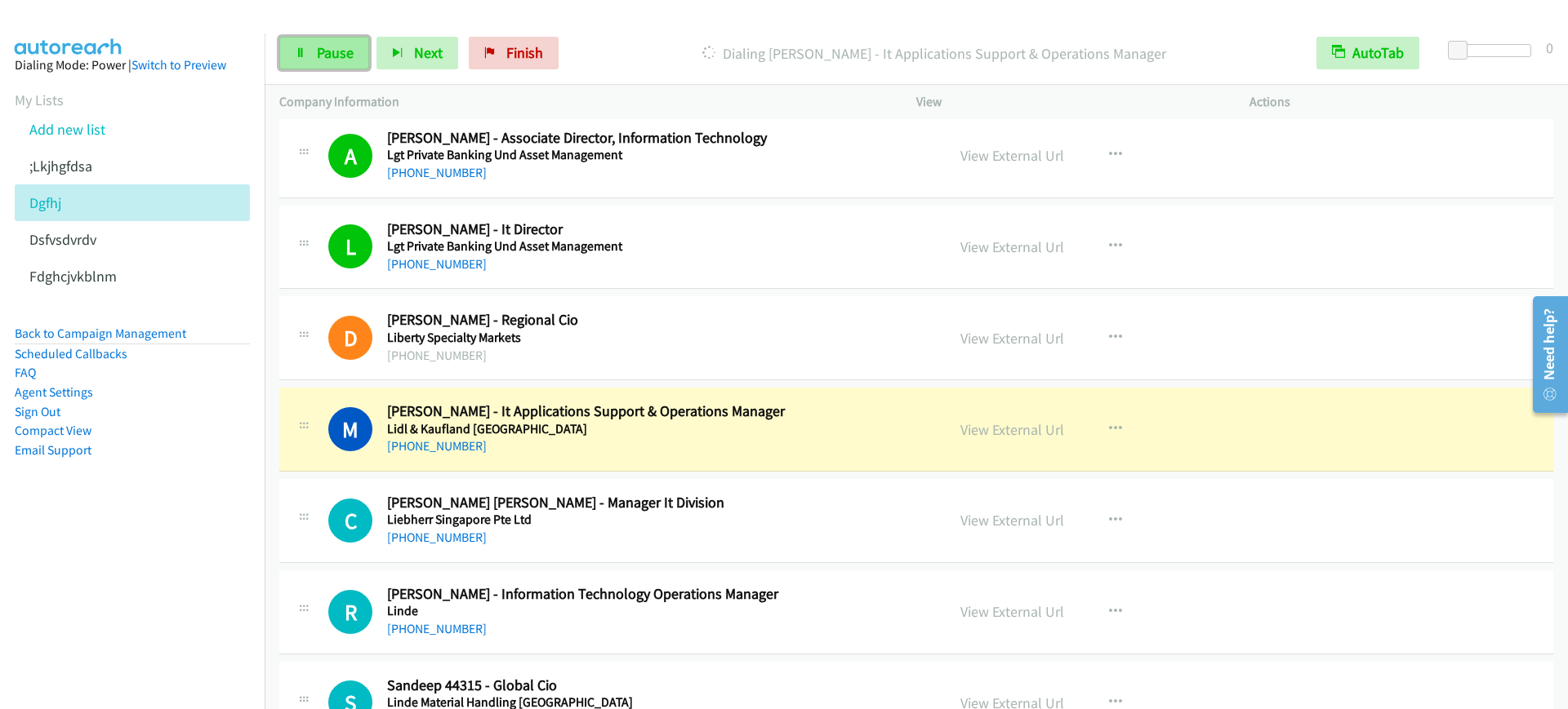
click at [331, 54] on span "Pause" at bounding box center [334, 53] width 36 height 19
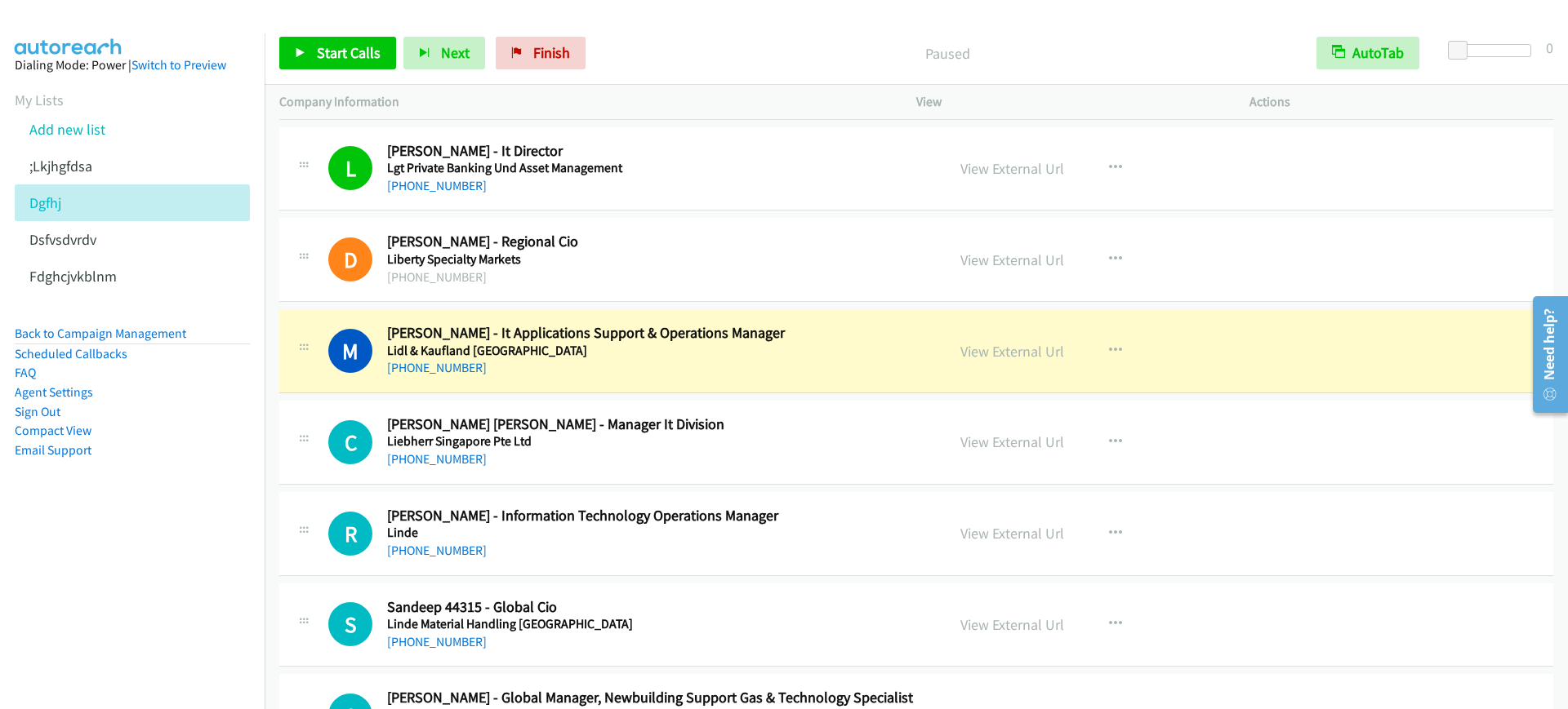
scroll to position [13316, 0]
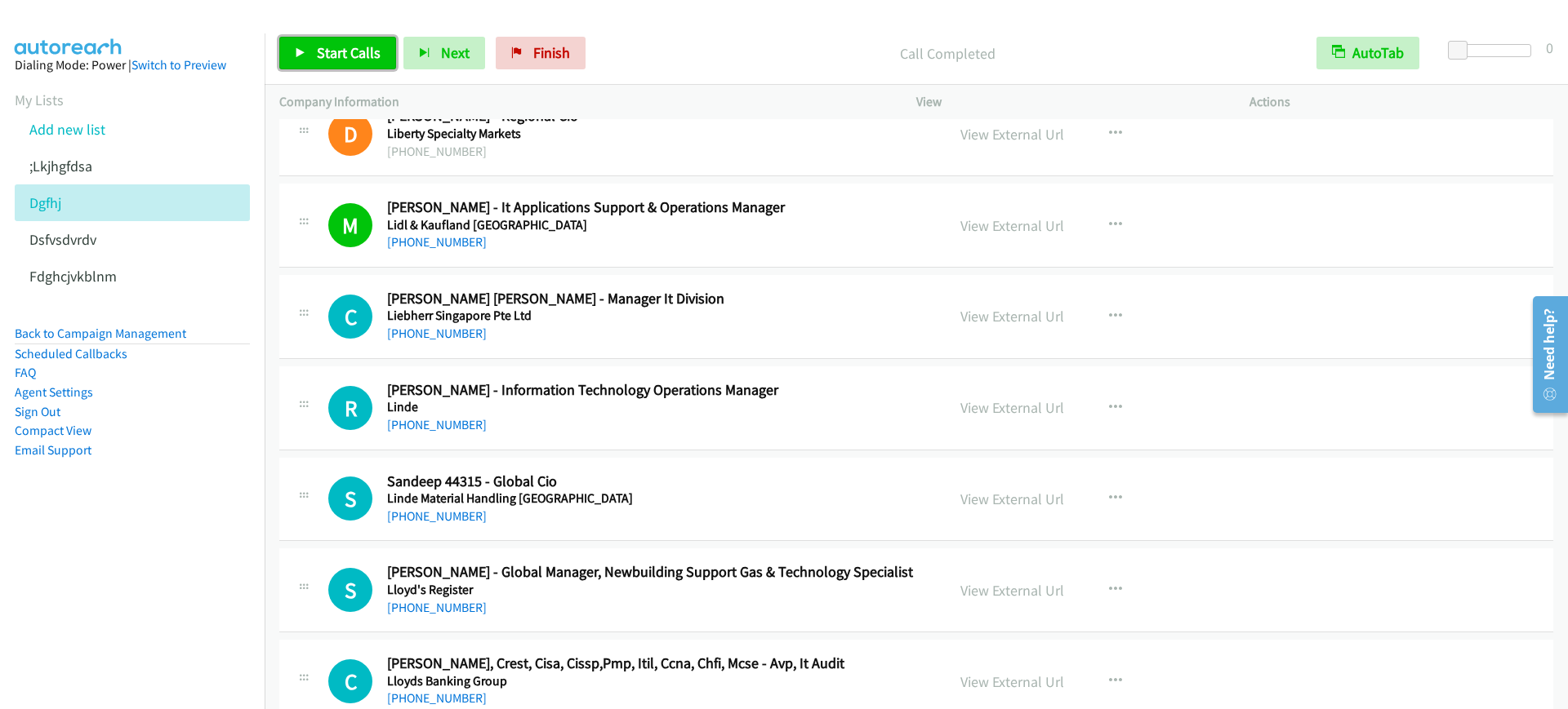
click at [352, 55] on span "Start Calls" at bounding box center [348, 53] width 64 height 19
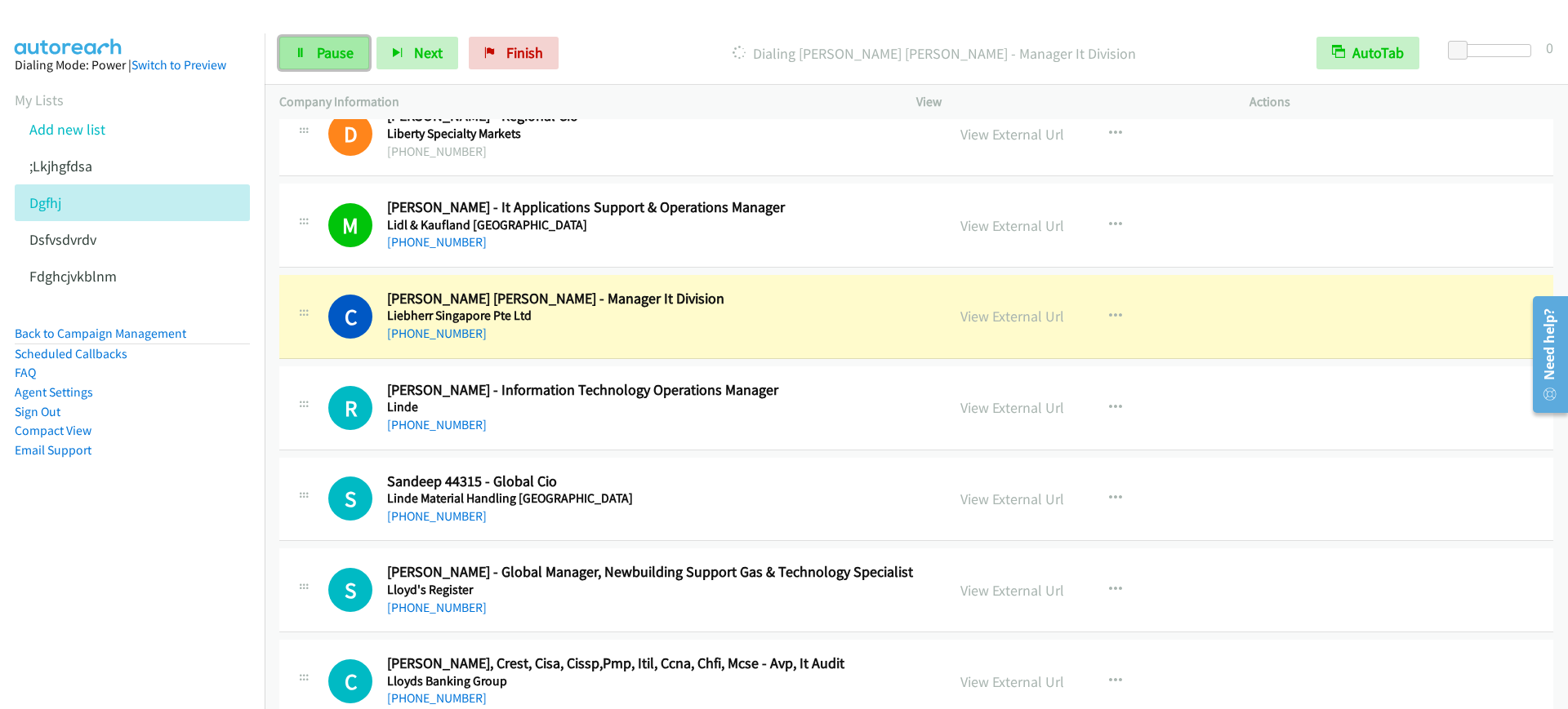
click at [316, 54] on span "Pause" at bounding box center [334, 53] width 36 height 19
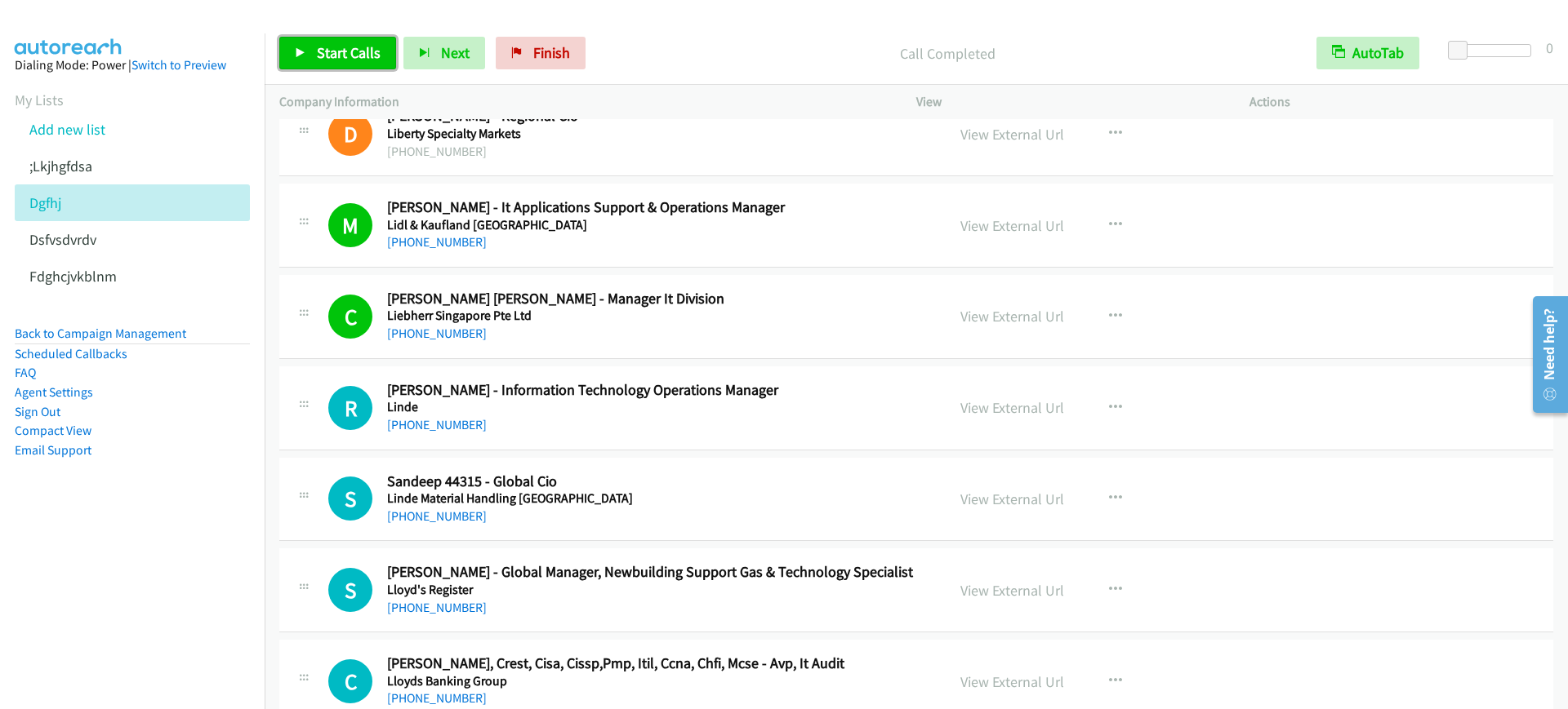
click at [339, 43] on span "Start Calls" at bounding box center [348, 53] width 64 height 19
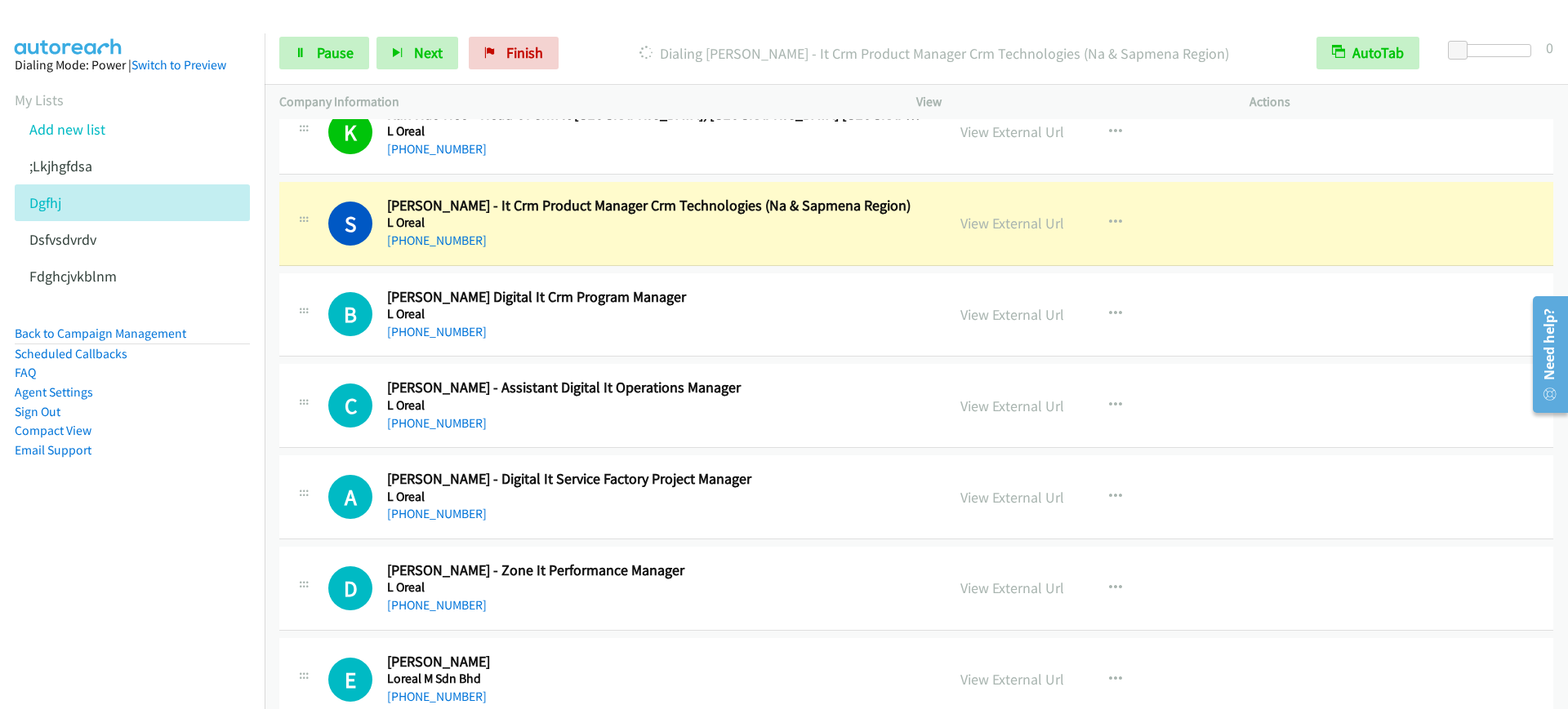
scroll to position [14540, 0]
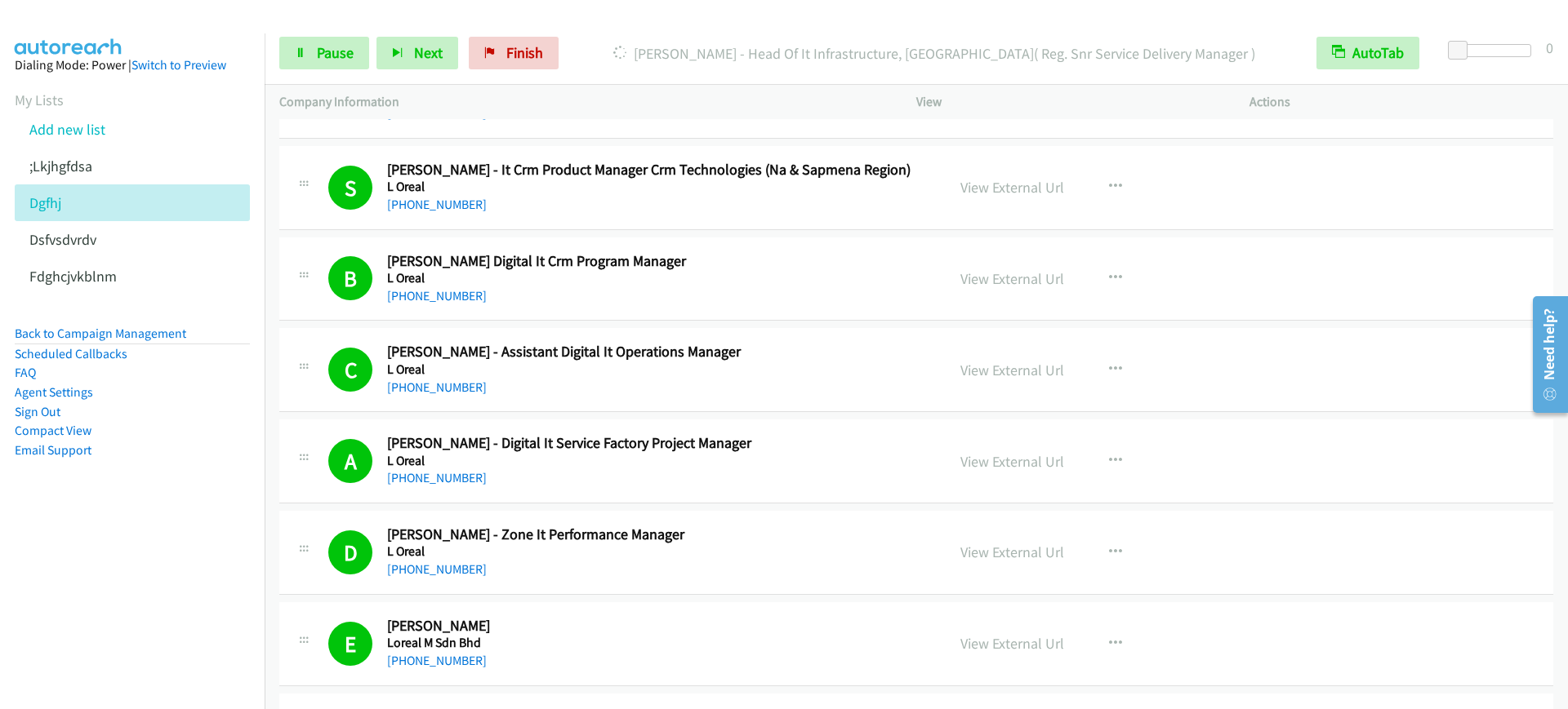
click at [317, 30] on div "Start Calls Pause Next Finish [PERSON_NAME] - Head Of It Infrastructure, [GEOGR…" at bounding box center [916, 53] width 1303 height 63
click at [339, 81] on div "Start Calls Pause Next Finish Call Completed AutoTab AutoTab 0" at bounding box center [916, 53] width 1303 height 63
click at [346, 71] on div "Start Calls Pause Next Finish Call Completed AutoTab AutoTab 0" at bounding box center [916, 53] width 1303 height 63
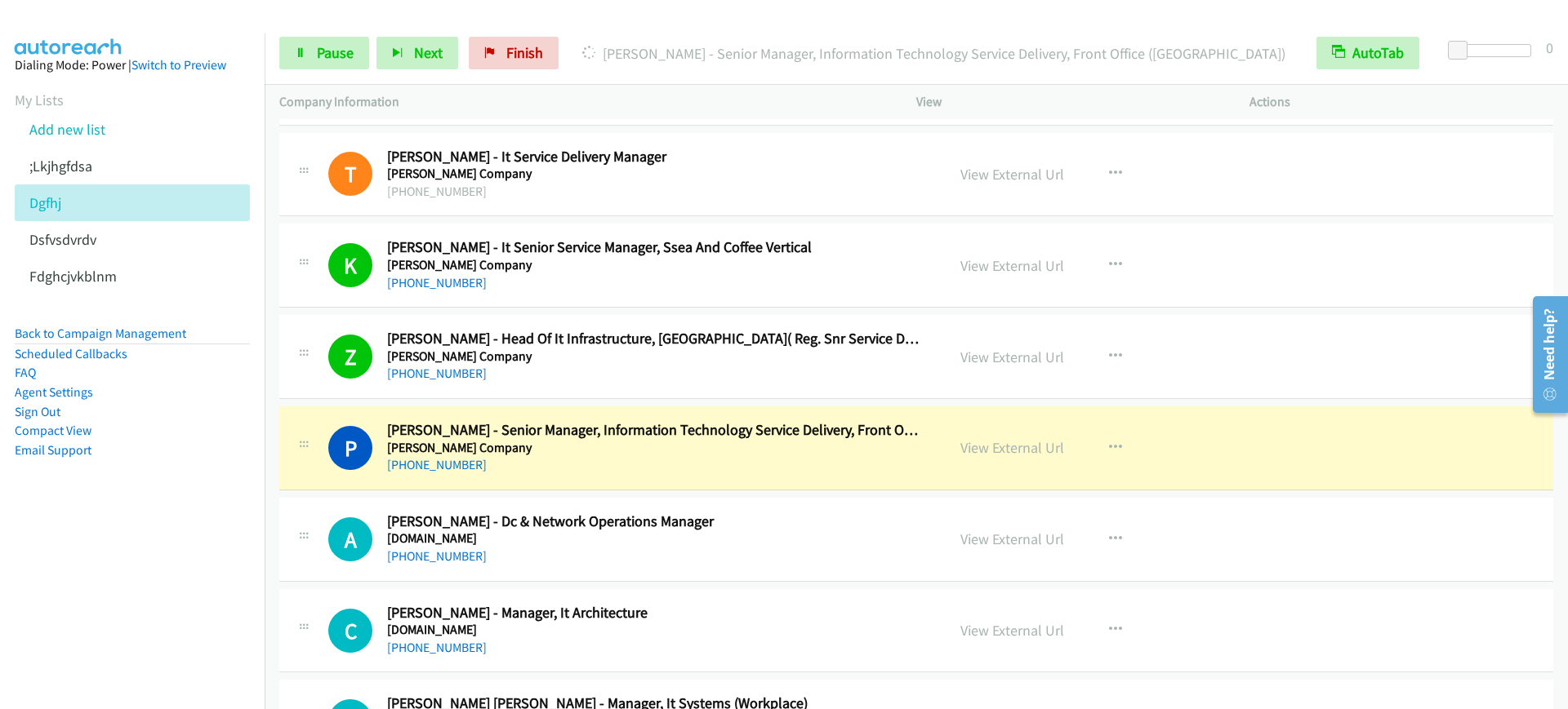
scroll to position [15255, 0]
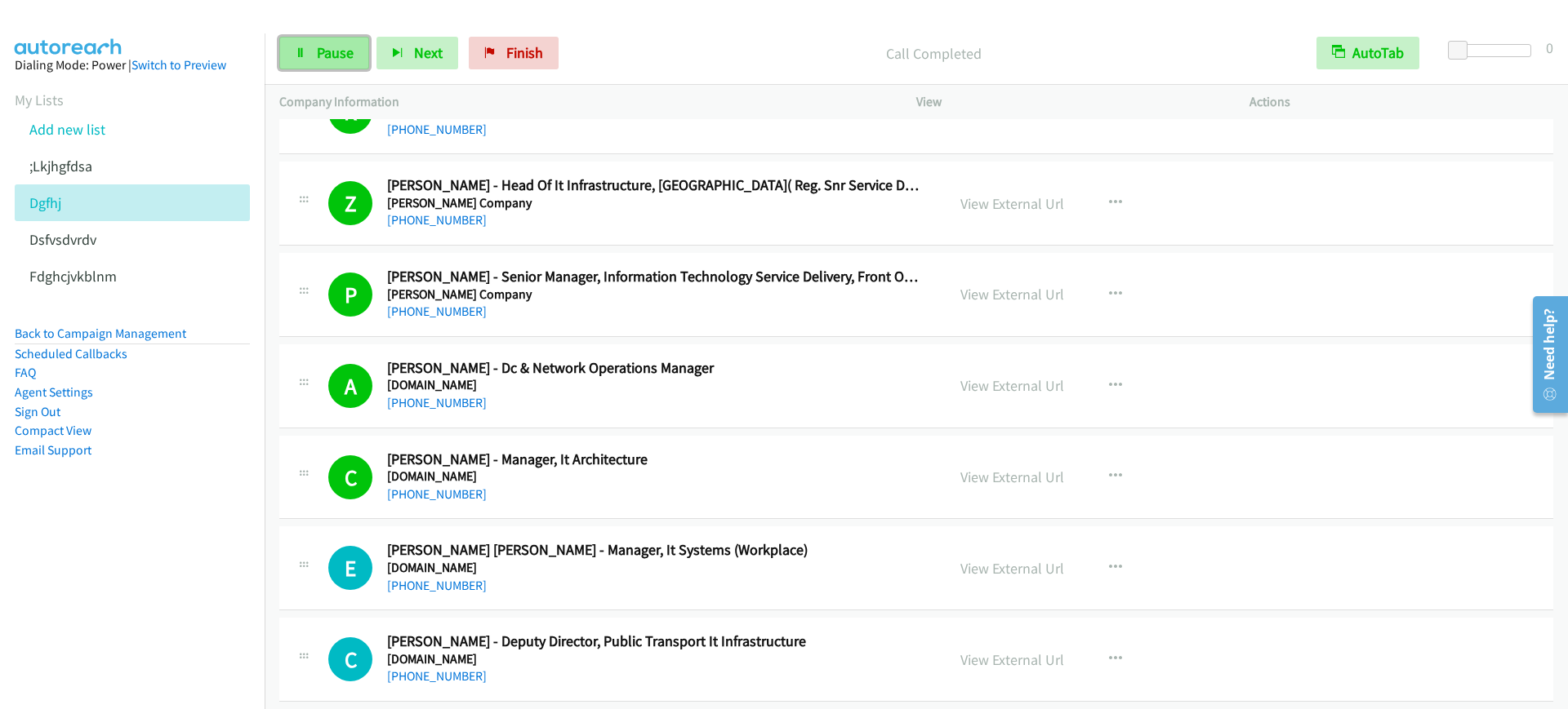
click at [356, 51] on link "Pause" at bounding box center [324, 53] width 90 height 32
click at [372, 57] on span "Start Calls" at bounding box center [348, 53] width 64 height 19
click at [317, 36] on link "Pause" at bounding box center [324, 53] width 90 height 32
